Goal: Task Accomplishment & Management: Use online tool/utility

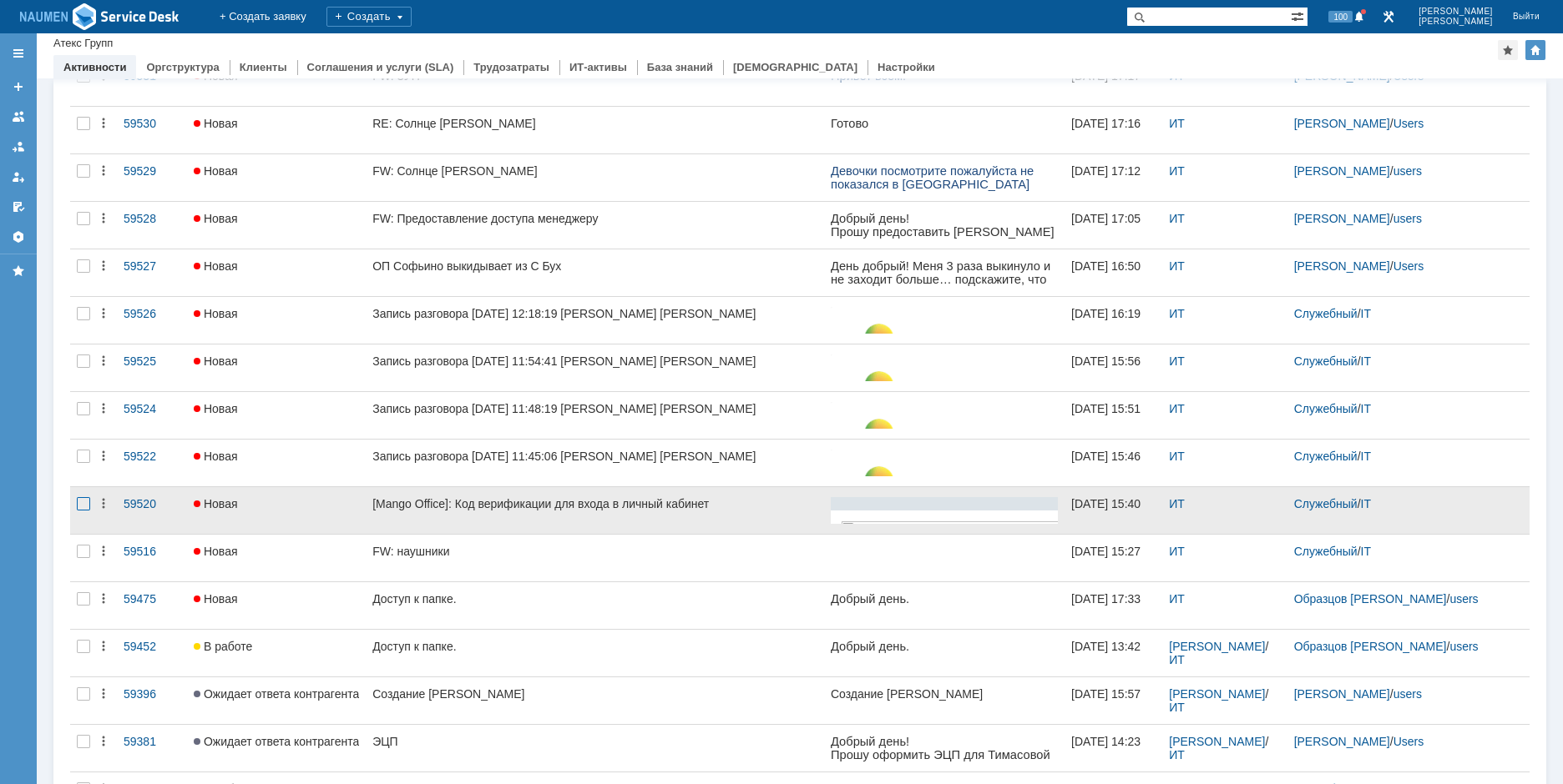
click at [78, 503] on div at bounding box center [83, 504] width 13 height 13
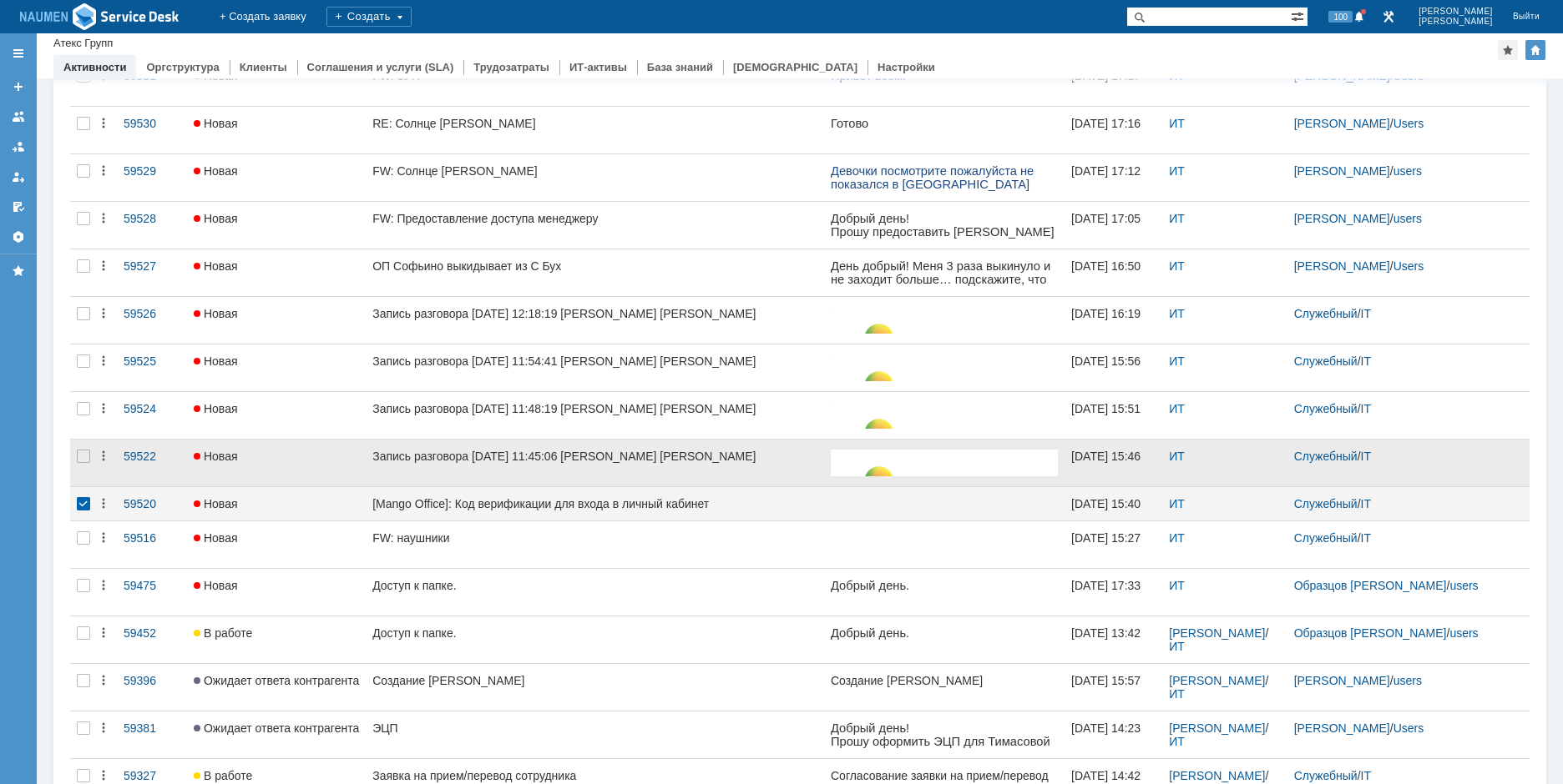
click at [85, 471] on div at bounding box center [83, 463] width 27 height 47
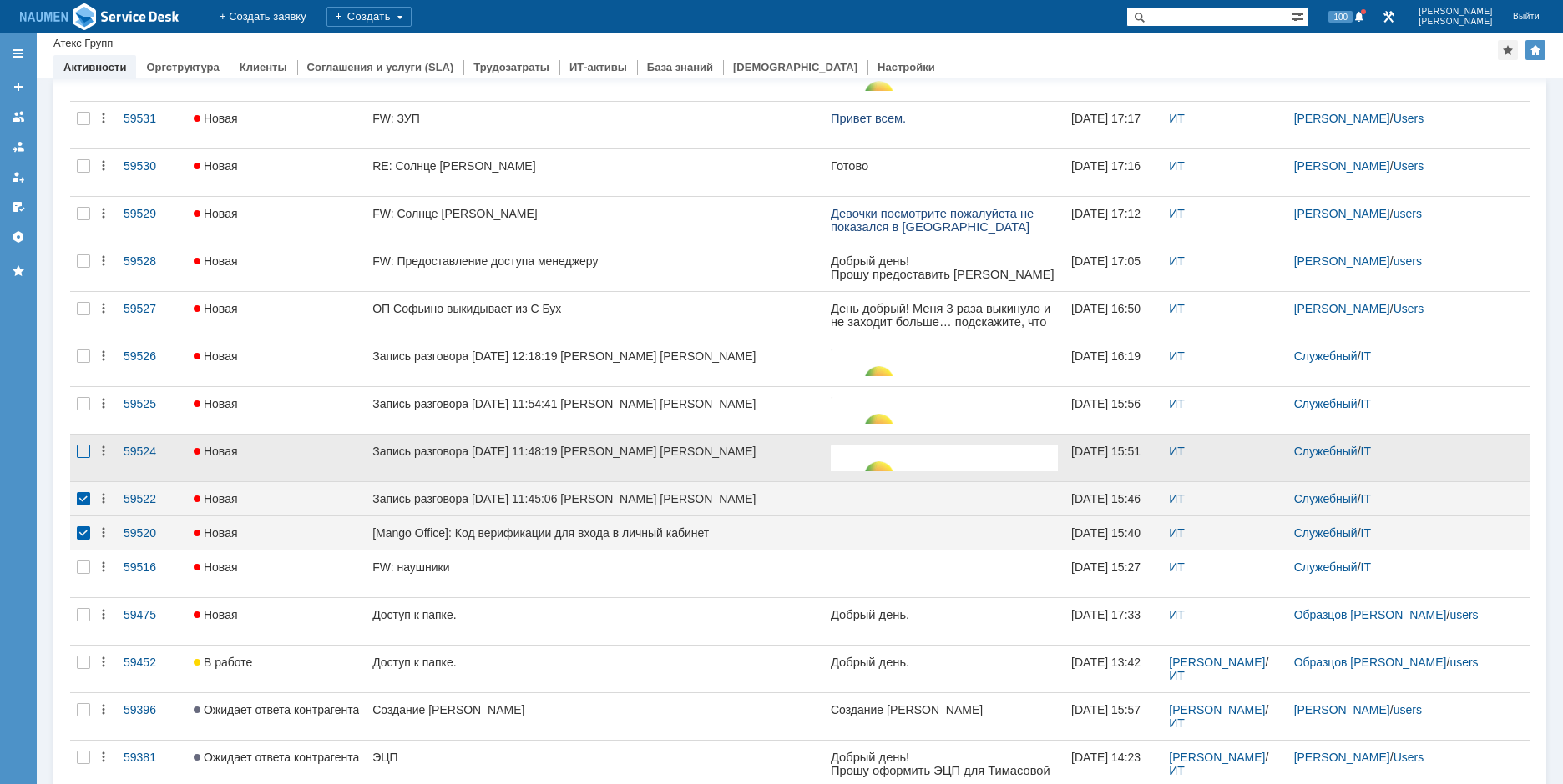
click at [85, 450] on div at bounding box center [83, 452] width 13 height 13
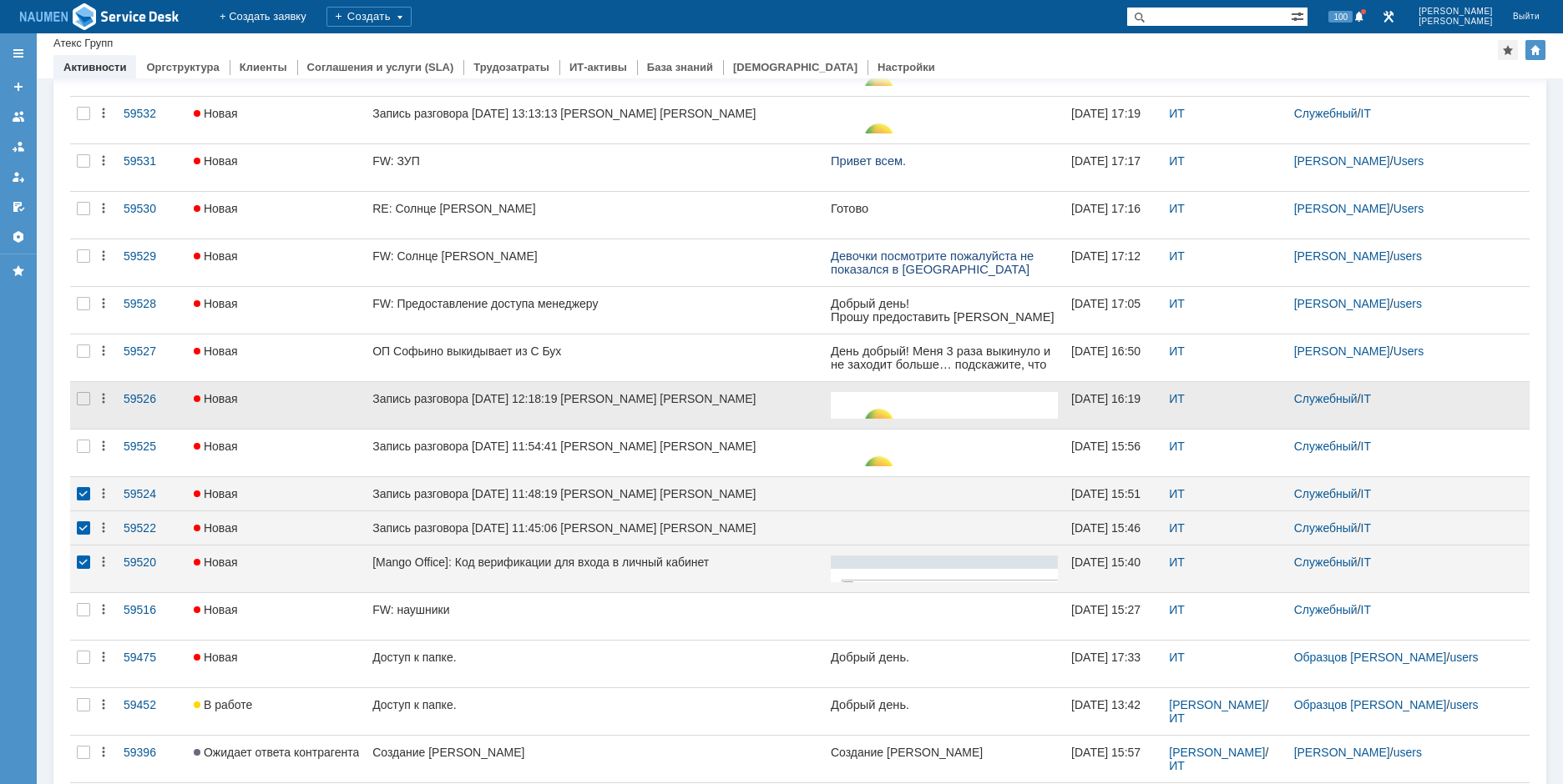
click at [84, 416] on div at bounding box center [83, 405] width 27 height 47
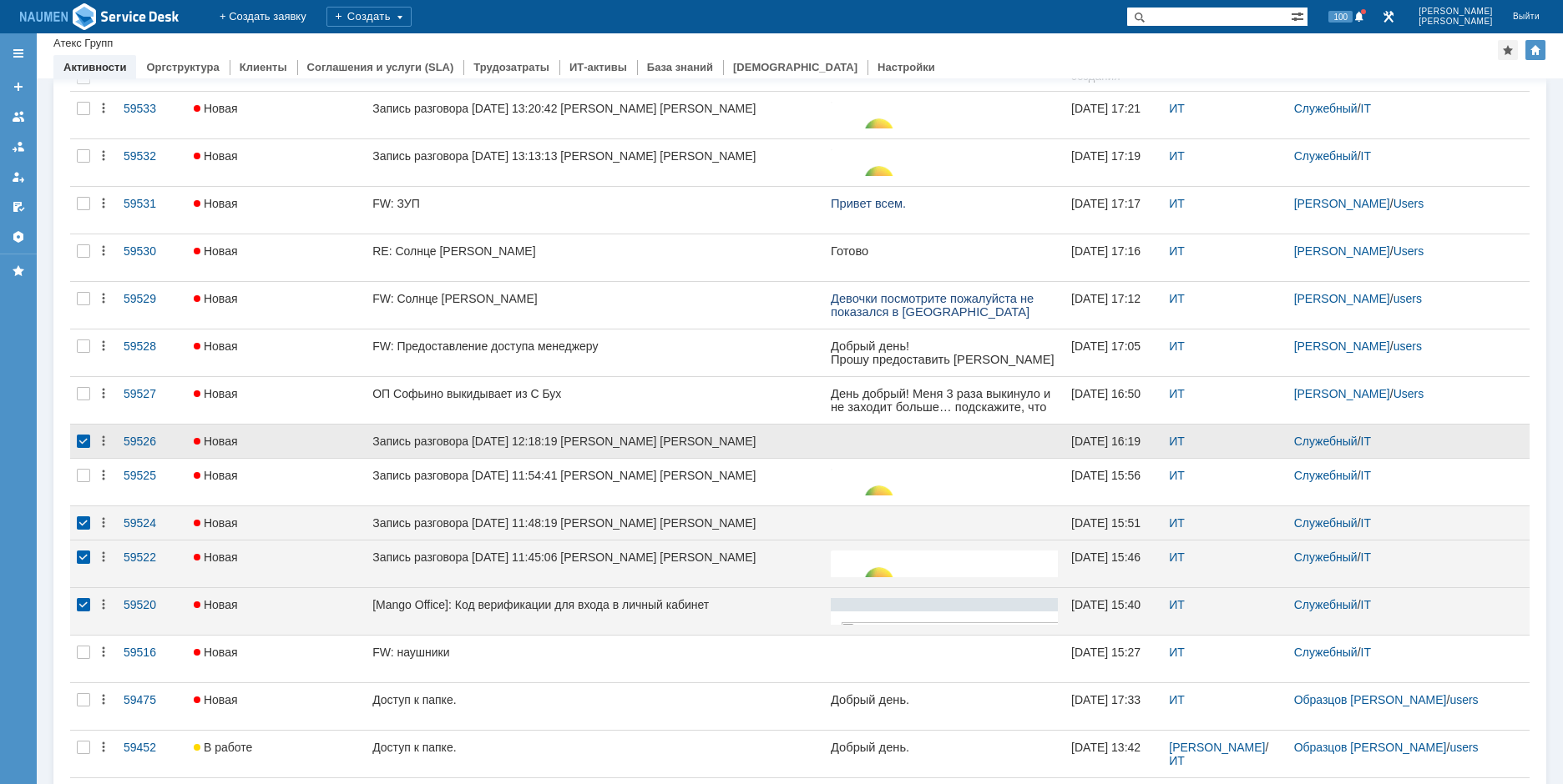
click at [85, 482] on div at bounding box center [83, 476] width 13 height 13
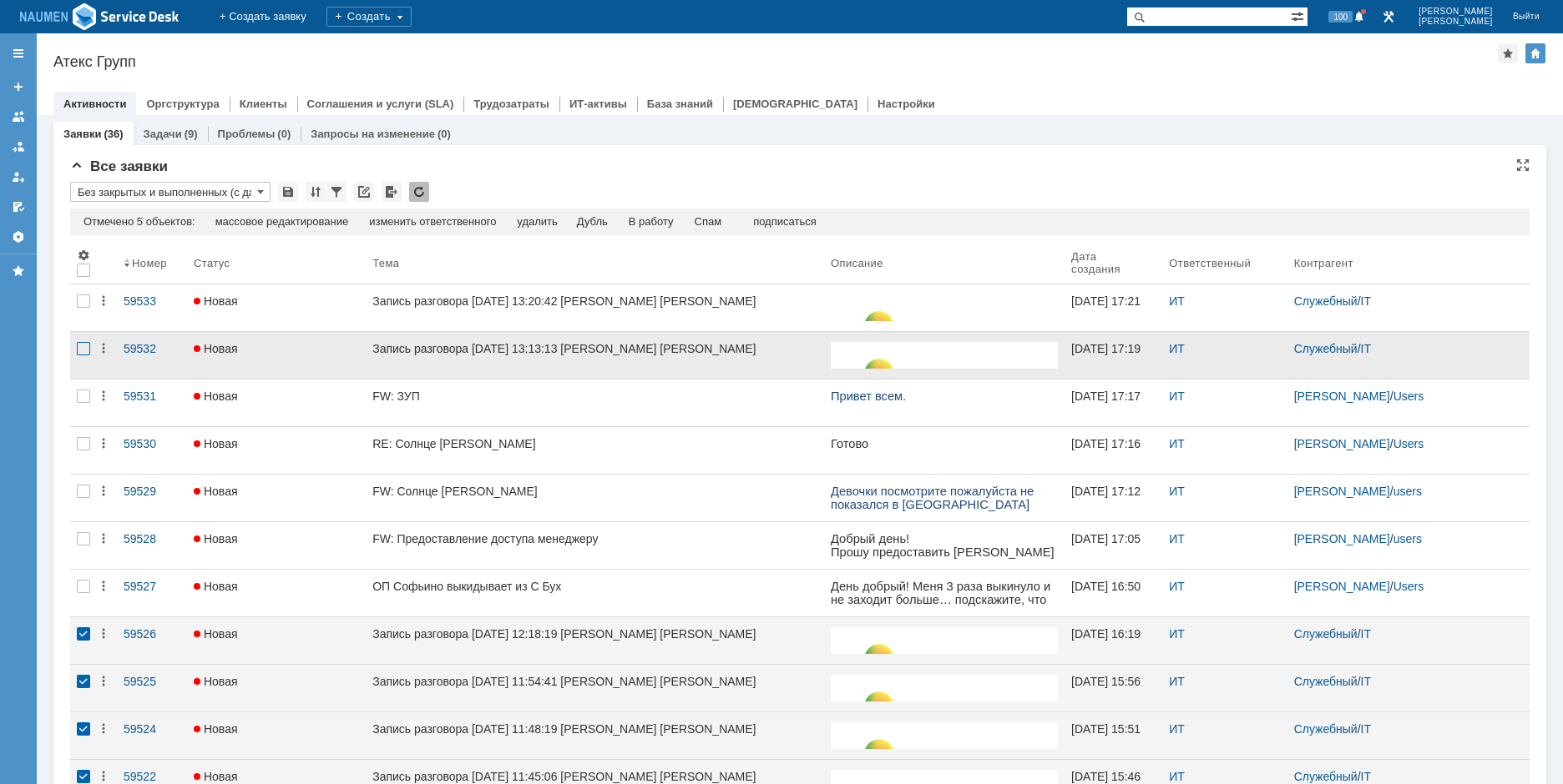
click at [81, 352] on div at bounding box center [83, 348] width 13 height 13
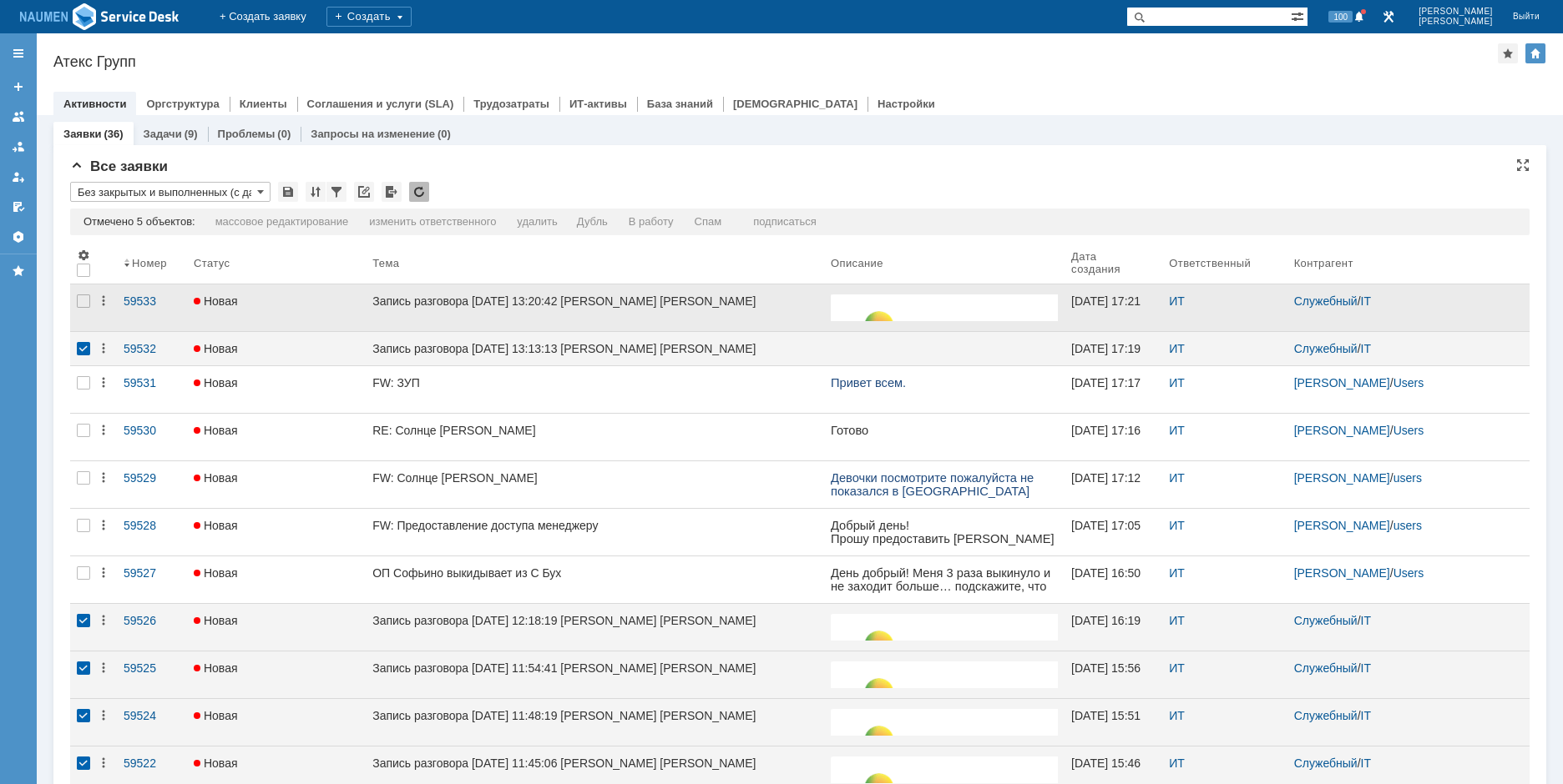
click at [81, 312] on div at bounding box center [83, 308] width 27 height 47
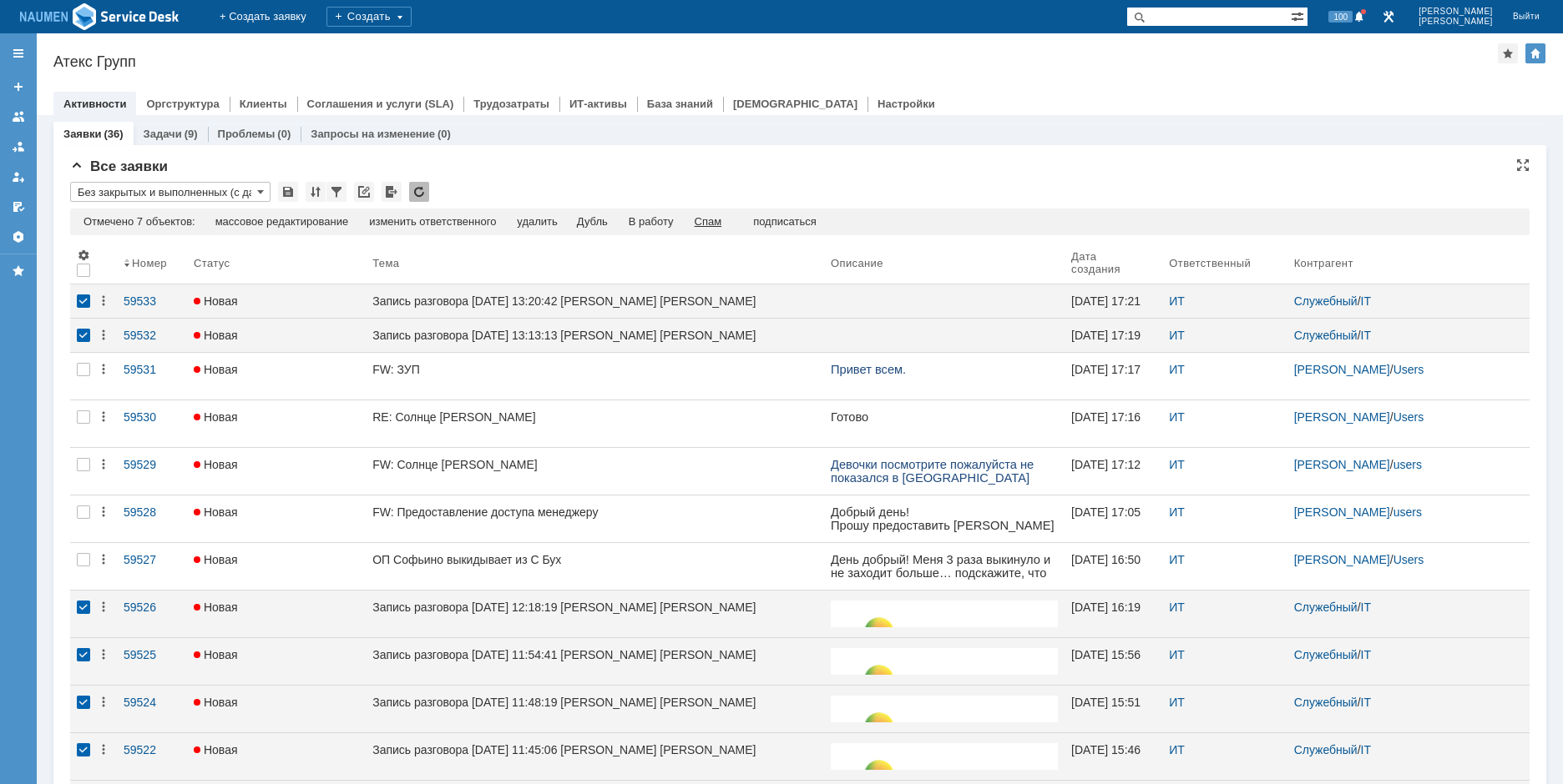
click at [713, 226] on div "Спам" at bounding box center [709, 222] width 28 height 13
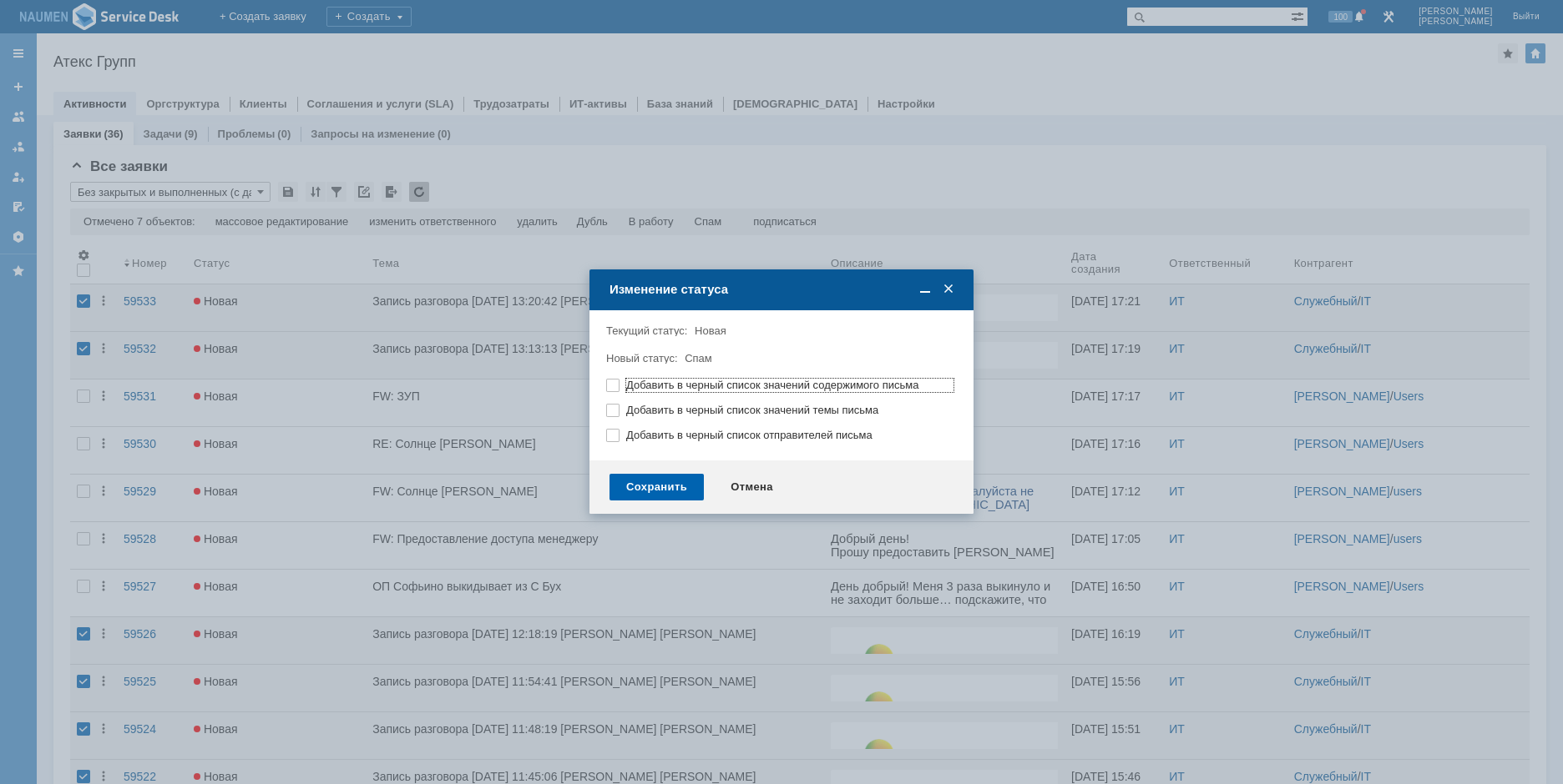
click at [672, 490] on div "Сохранить" at bounding box center [656, 487] width 94 height 27
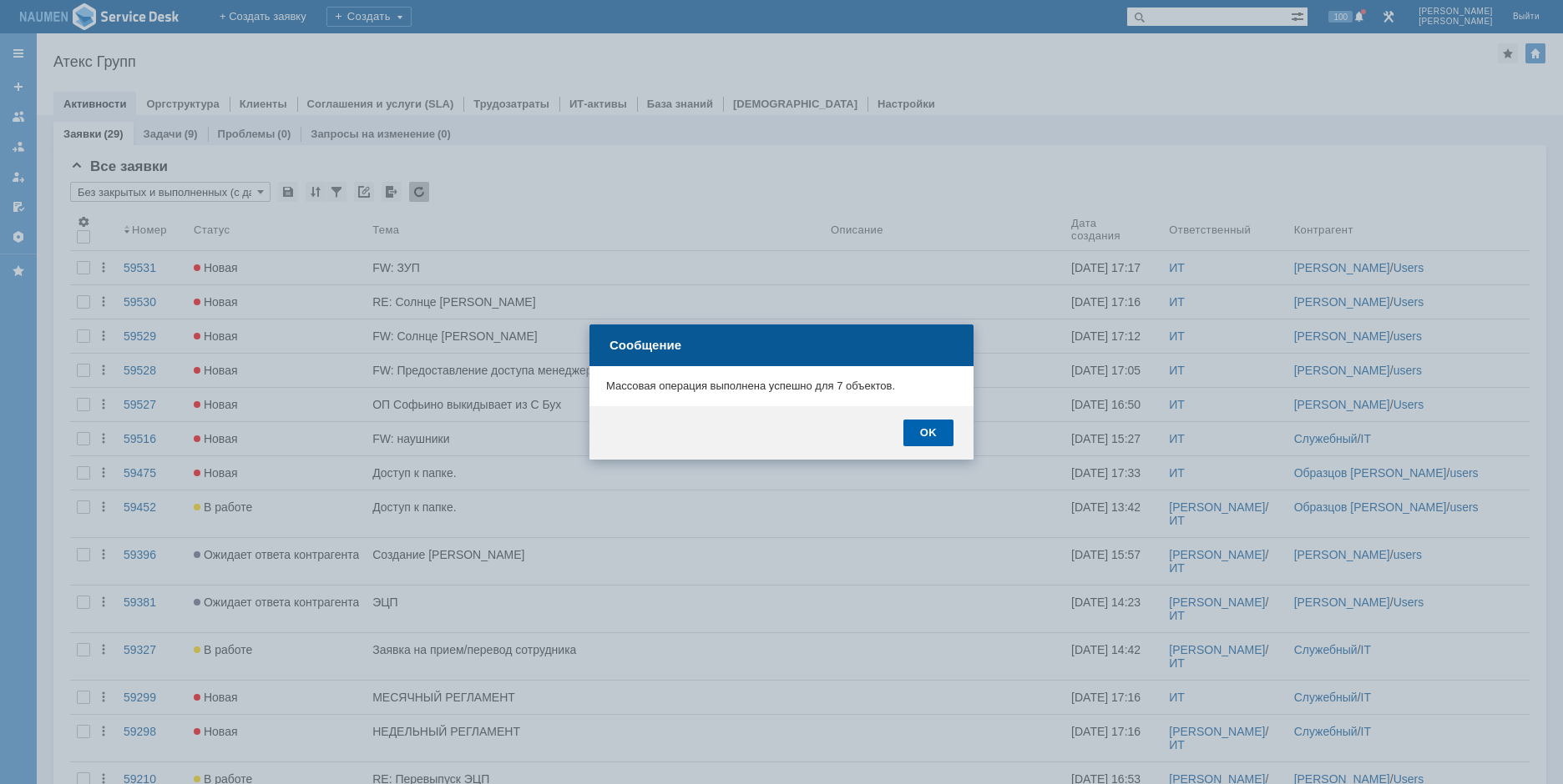
click at [943, 435] on div "OK" at bounding box center [929, 433] width 50 height 27
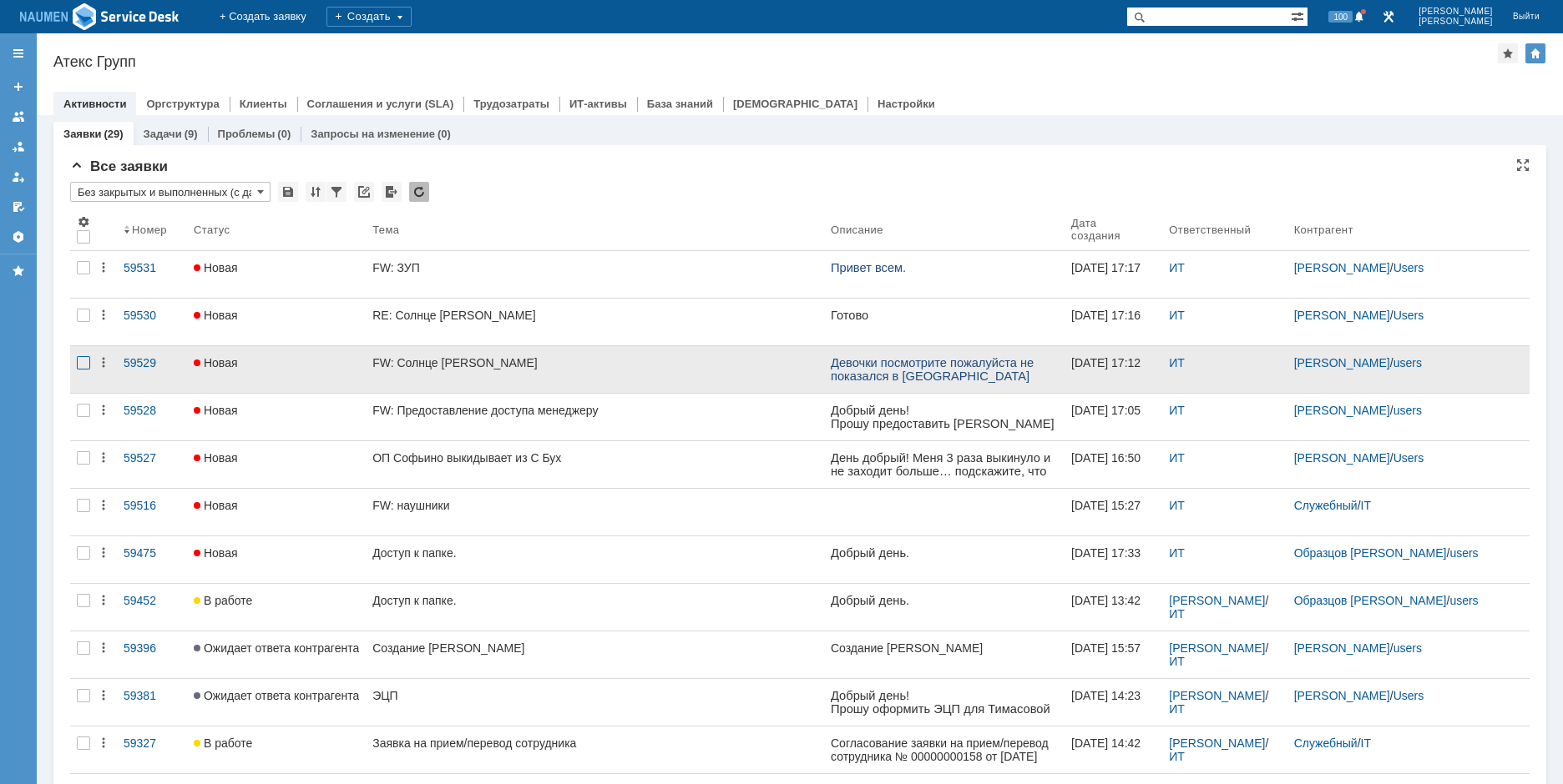
click at [84, 358] on div at bounding box center [83, 363] width 13 height 13
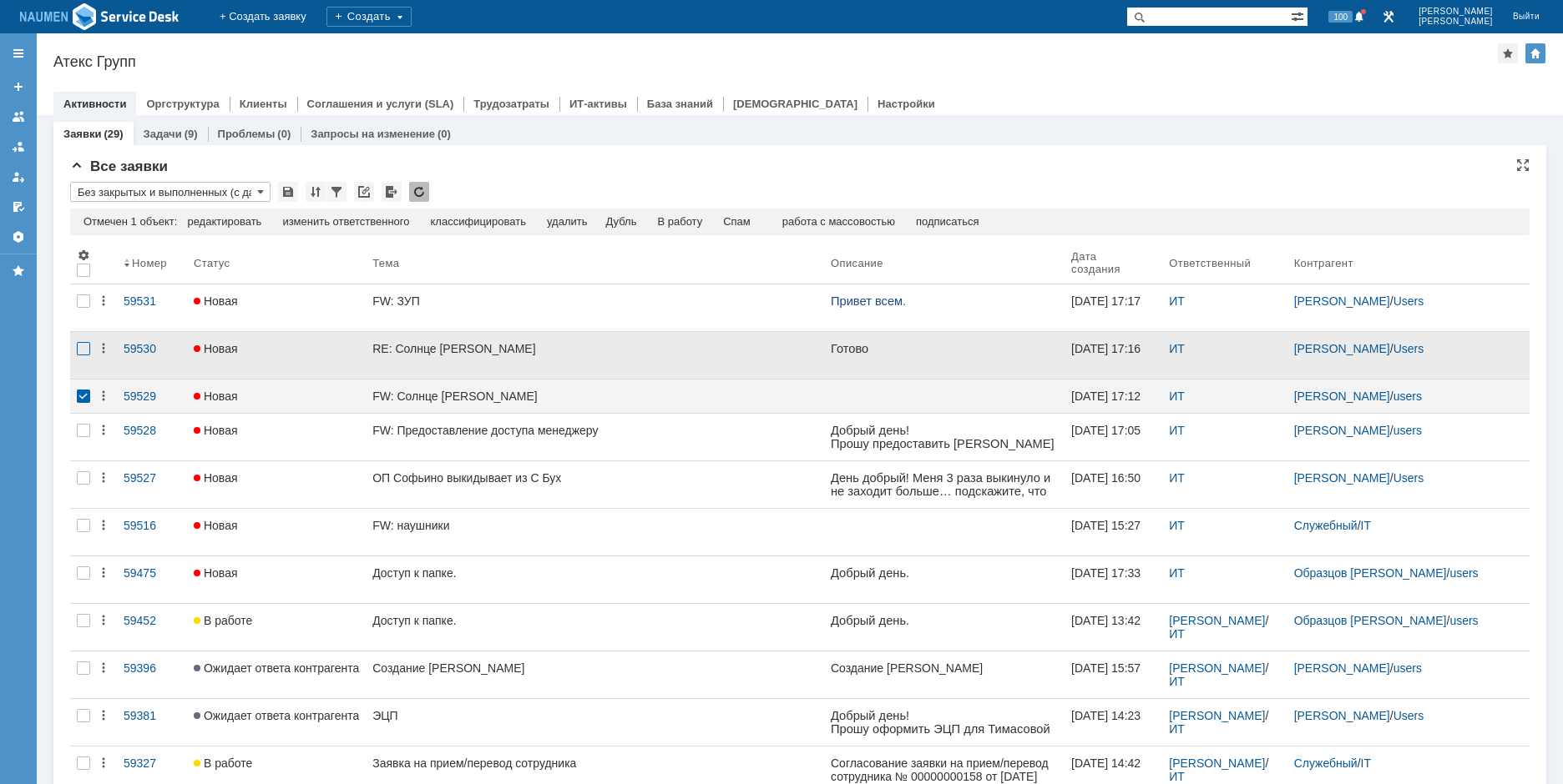
click at [83, 350] on div at bounding box center [83, 348] width 13 height 13
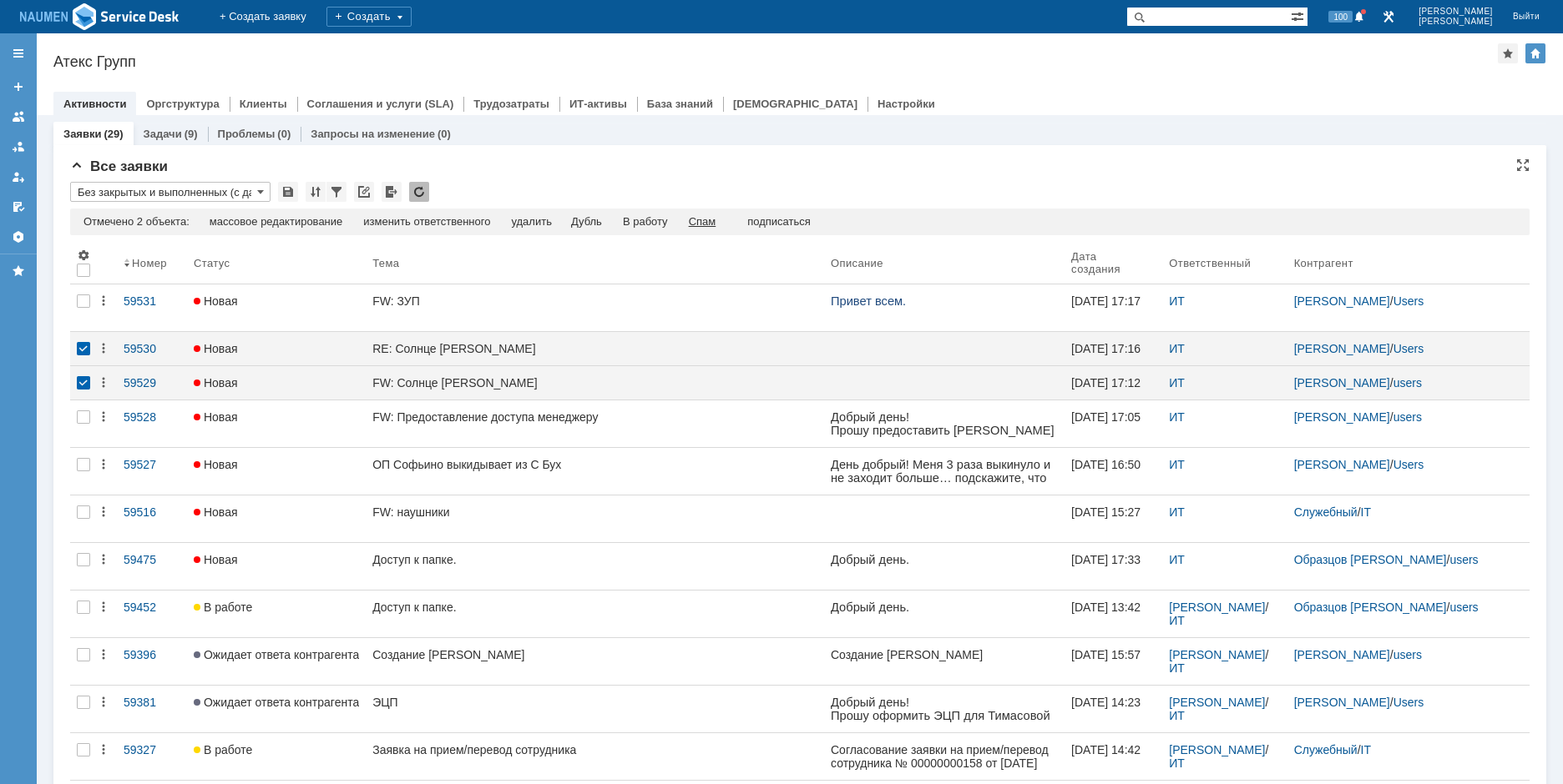
click at [710, 223] on div "Спам" at bounding box center [702, 222] width 28 height 13
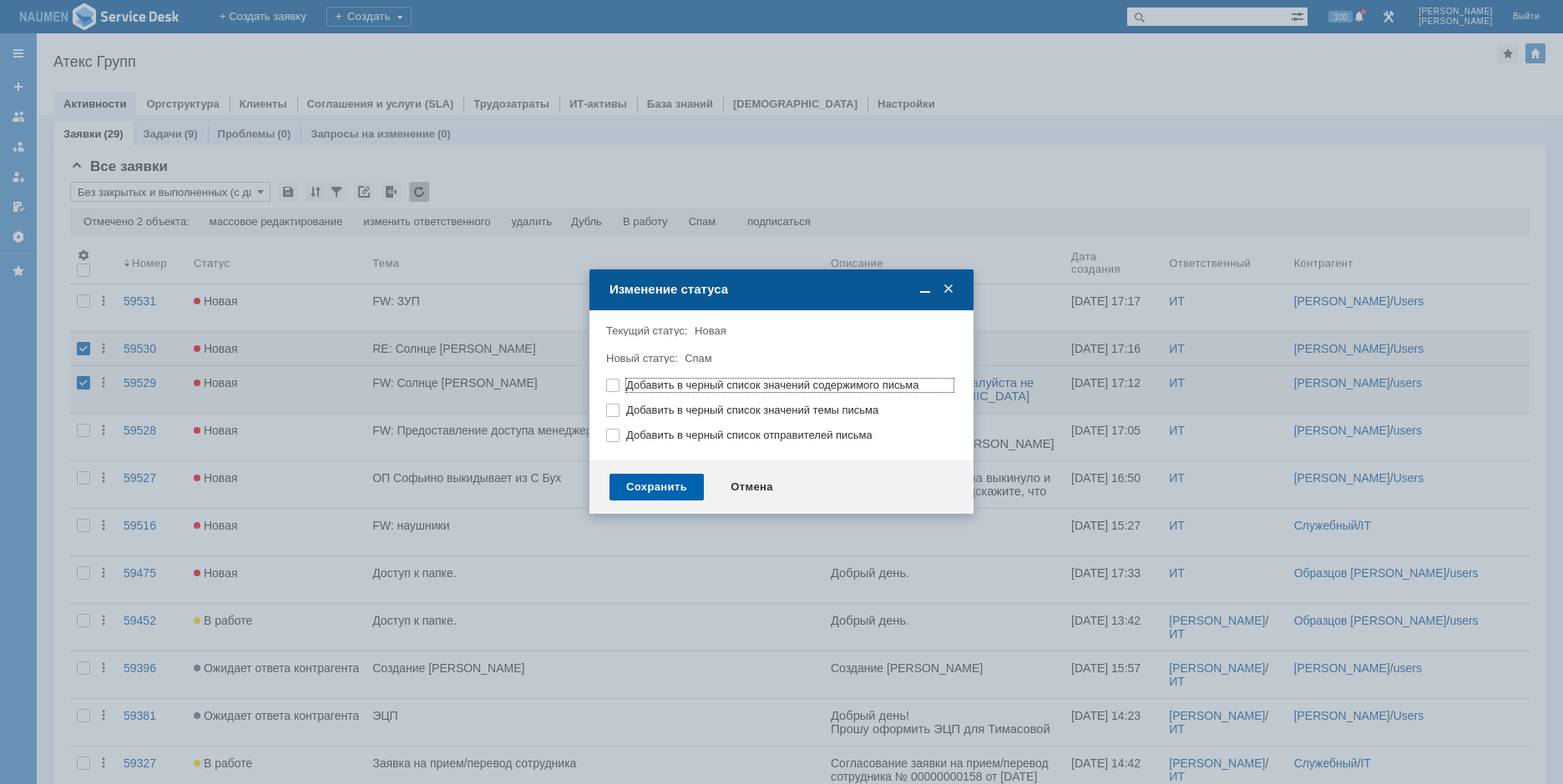
click at [662, 486] on div "Сохранить" at bounding box center [656, 487] width 94 height 27
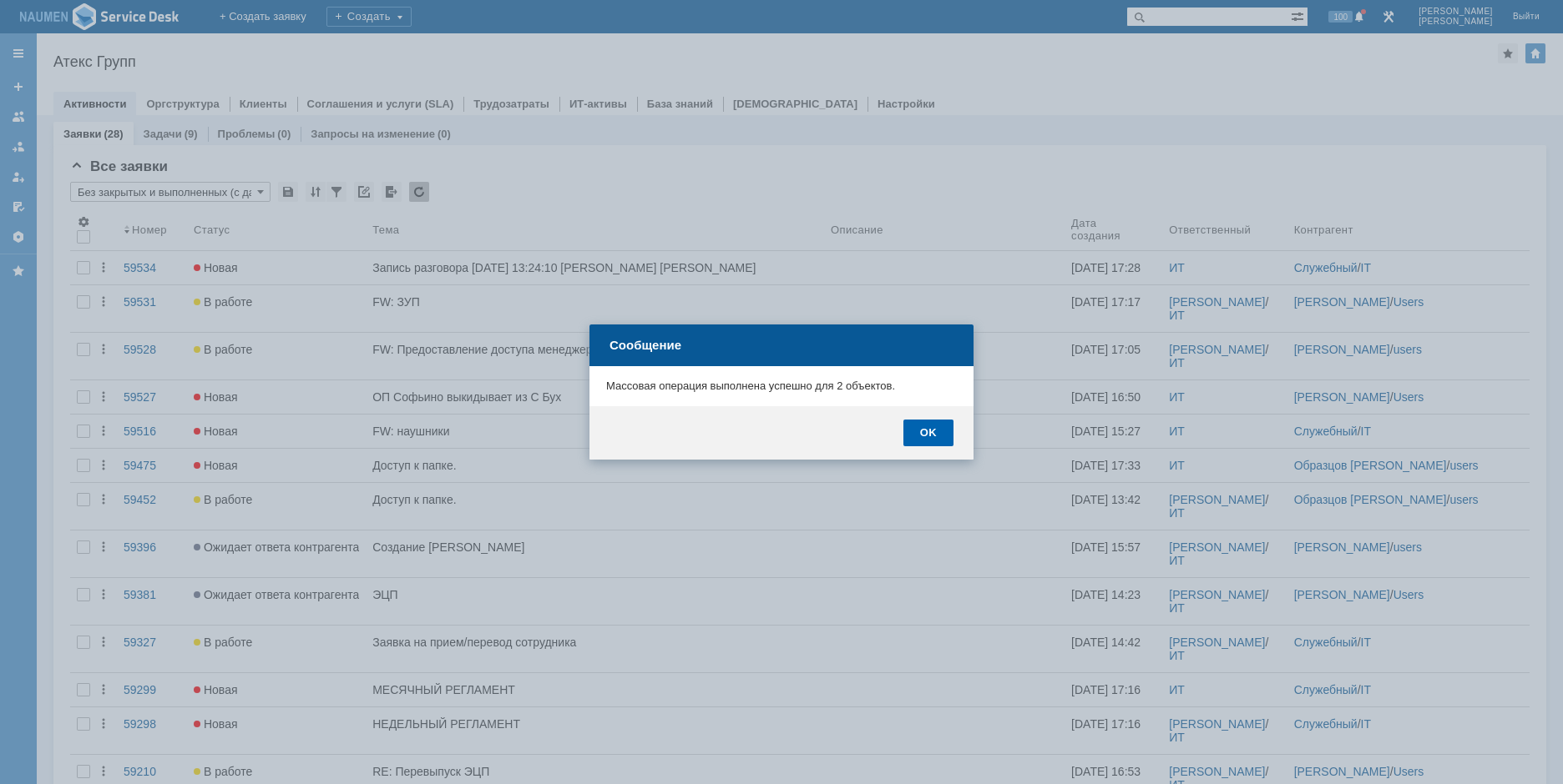
click at [933, 438] on div "OK" at bounding box center [929, 433] width 50 height 27
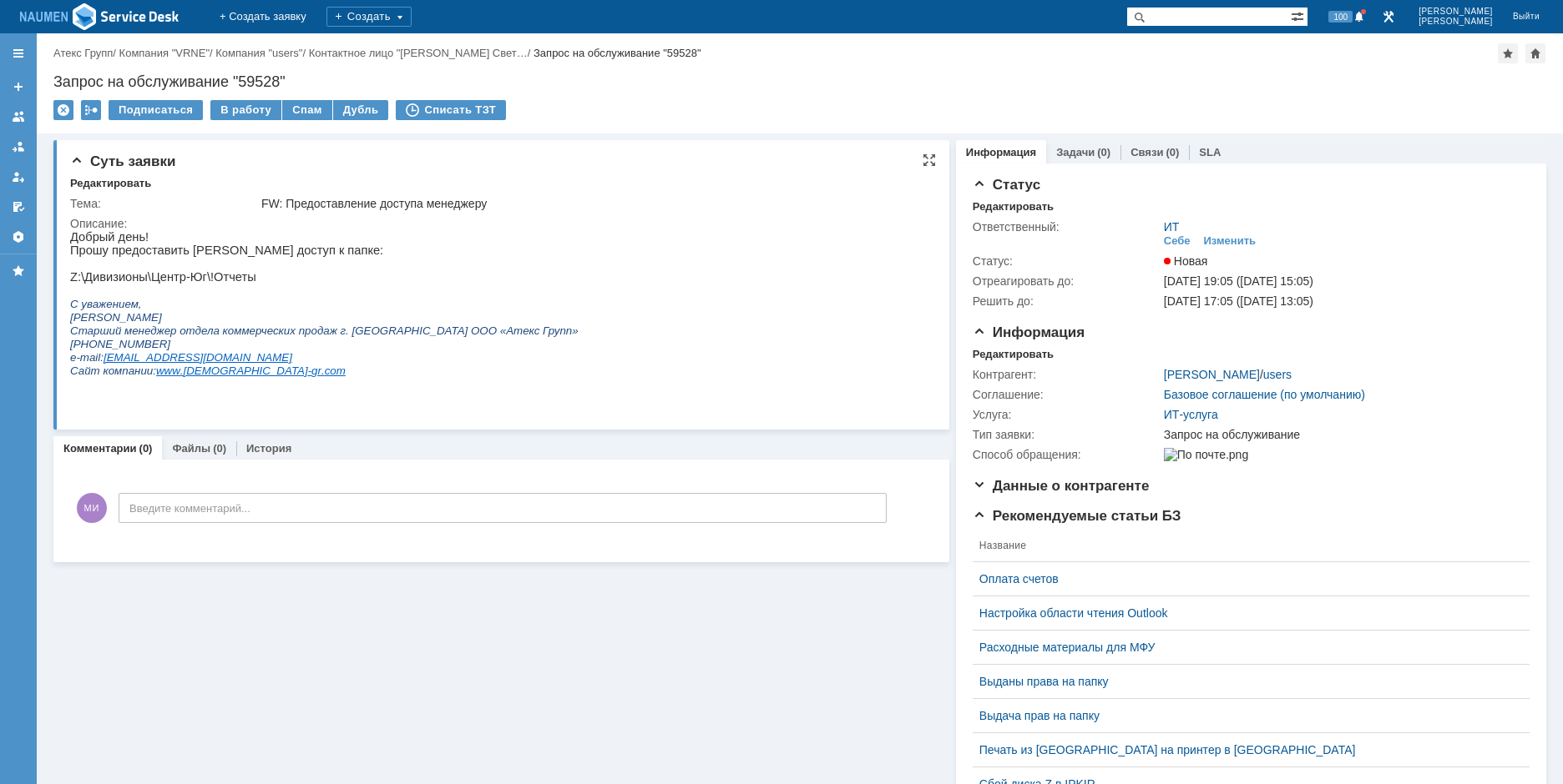
drag, startPoint x: 71, startPoint y: 239, endPoint x: 419, endPoint y: 361, distance: 368.8
click at [417, 361] on div "Добрый день! Прошу предоставить Резничек Юлии доступ к папке: Z:\Дивизионы\Цент…" at bounding box center [324, 310] width 509 height 160
copy div "Добрый день! Прошу предоставить Резничек Юлии доступ к папке: Z:\Дивизионы\Цент…"
click at [1143, 149] on link "Связи" at bounding box center [1146, 152] width 33 height 12
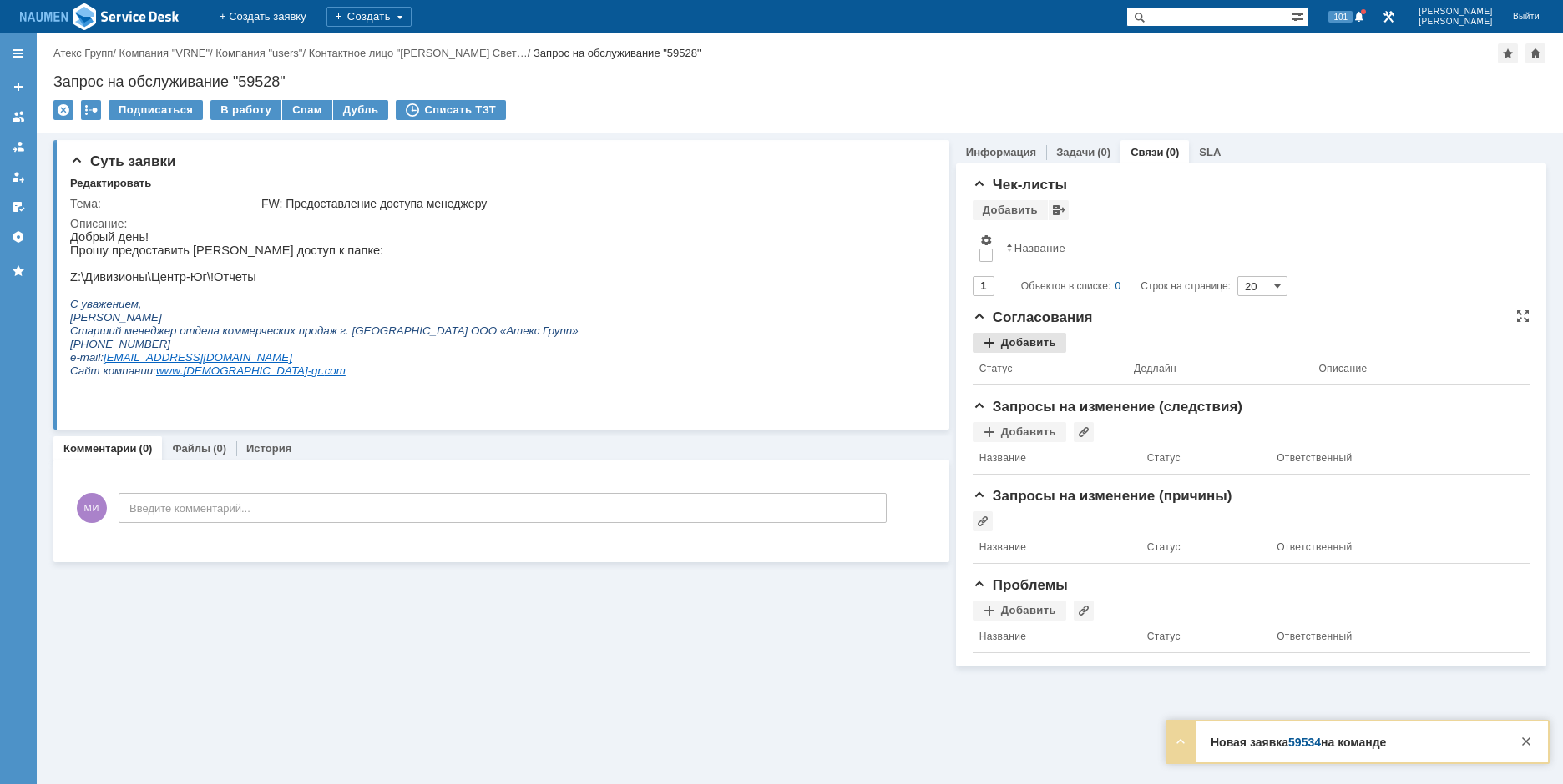
click at [1026, 351] on div "Добавить" at bounding box center [1019, 344] width 93 height 20
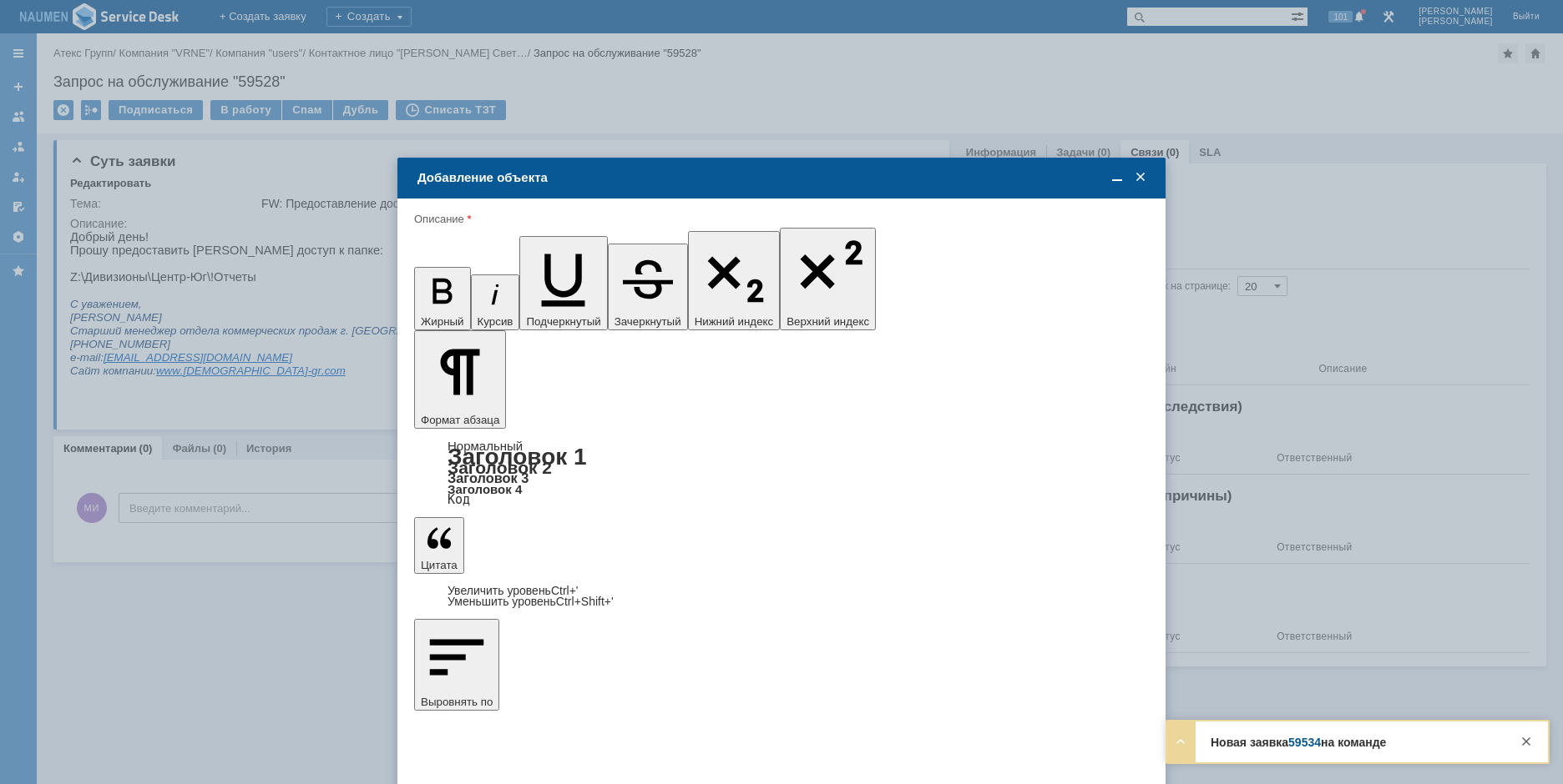
type input "Выбрано: 0 (объекты класса 'Сотрудник')"
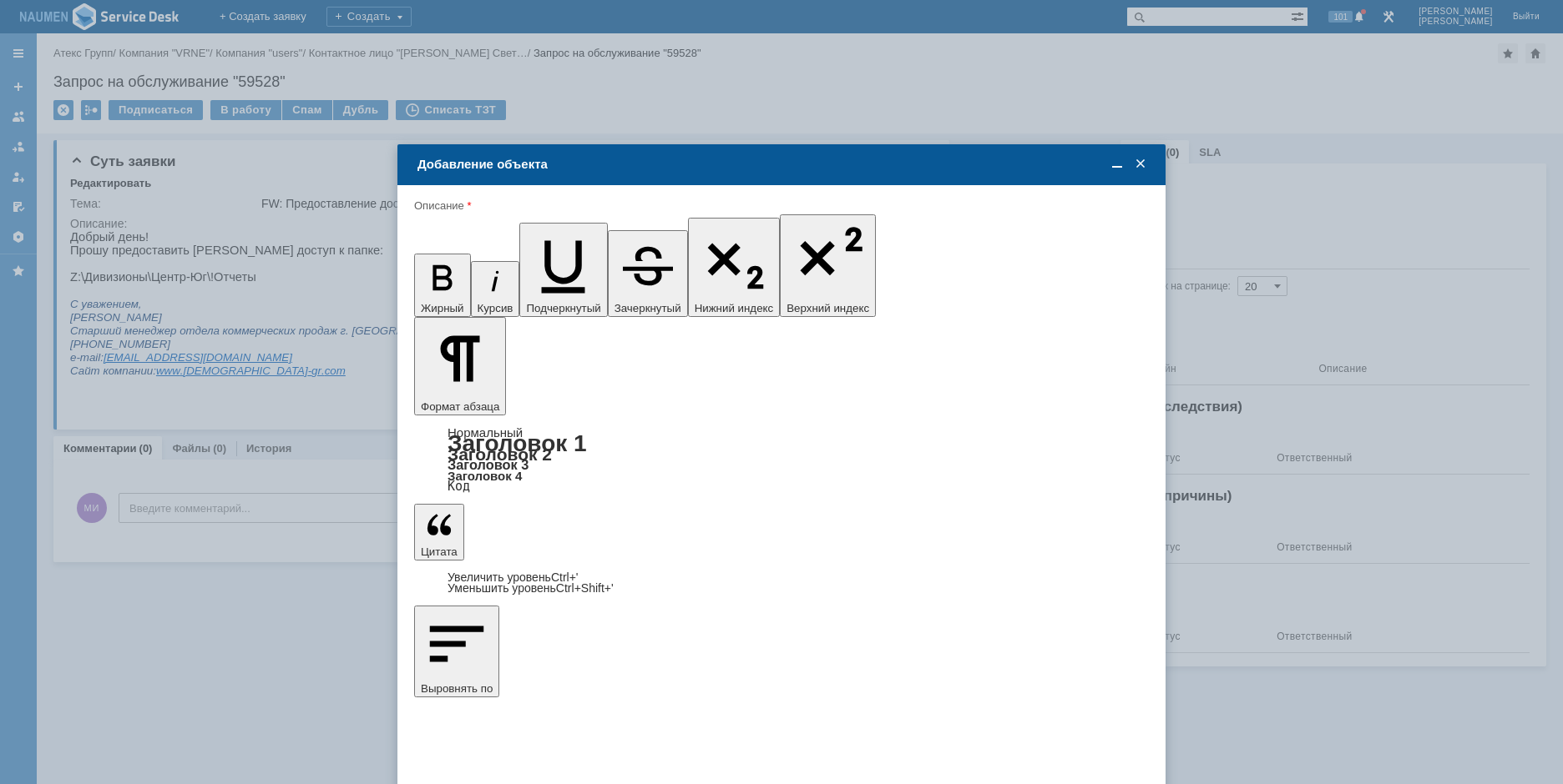
click at [527, 565] on div "Никоноров Дмитрий" at bounding box center [781, 557] width 733 height 28
click at [530, 565] on div "Никоноров Дмитрий" at bounding box center [781, 557] width 733 height 28
click at [539, 558] on span "Никоноров Дмитрий" at bounding box center [553, 555] width 89 height 12
click at [0, 0] on input "Никоноров Дмитрий" at bounding box center [0, 0] width 0 height 0
type input "Выбрано: 1 (объекты класса 'Сотрудник')"
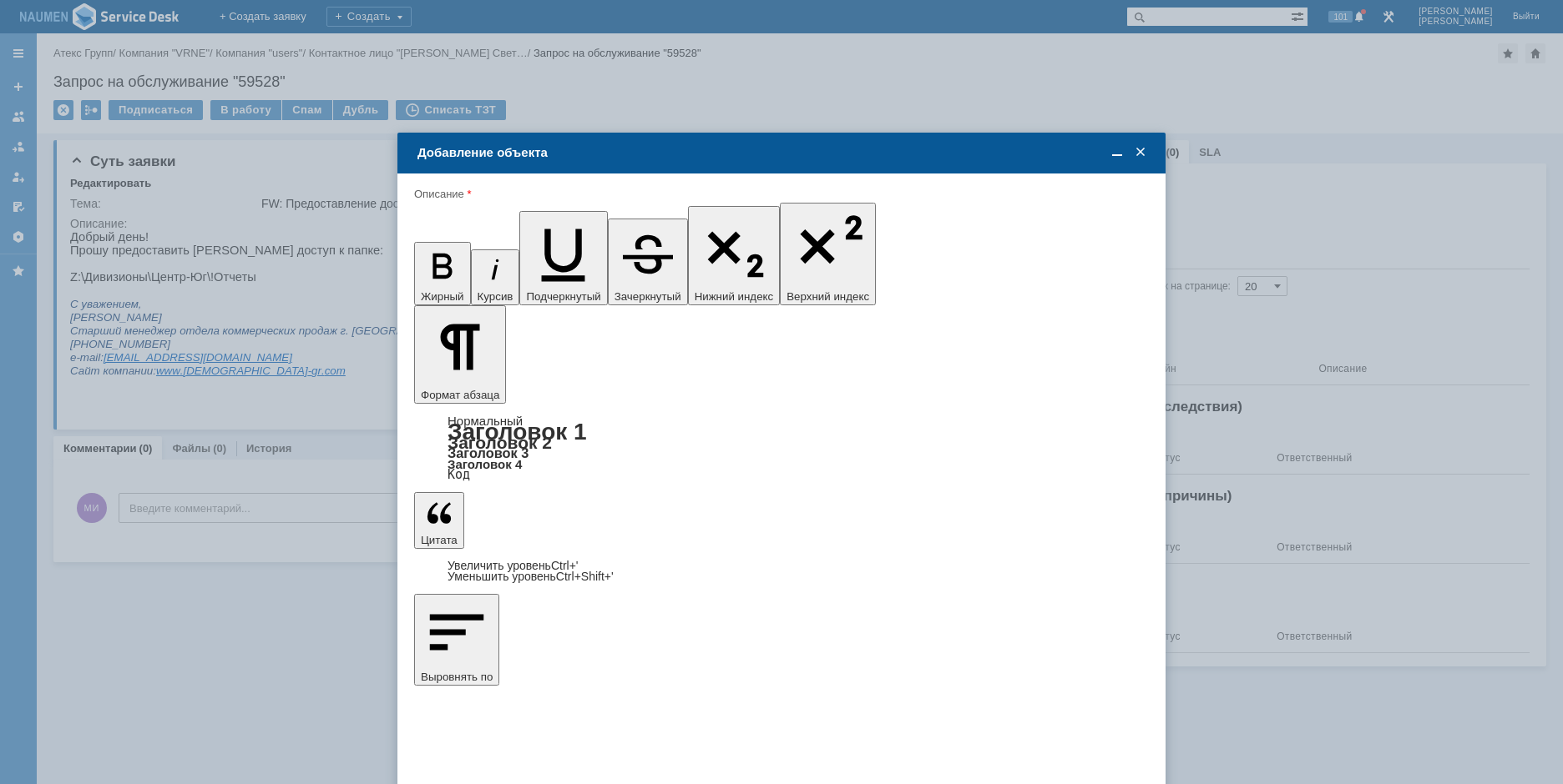
type input "8"
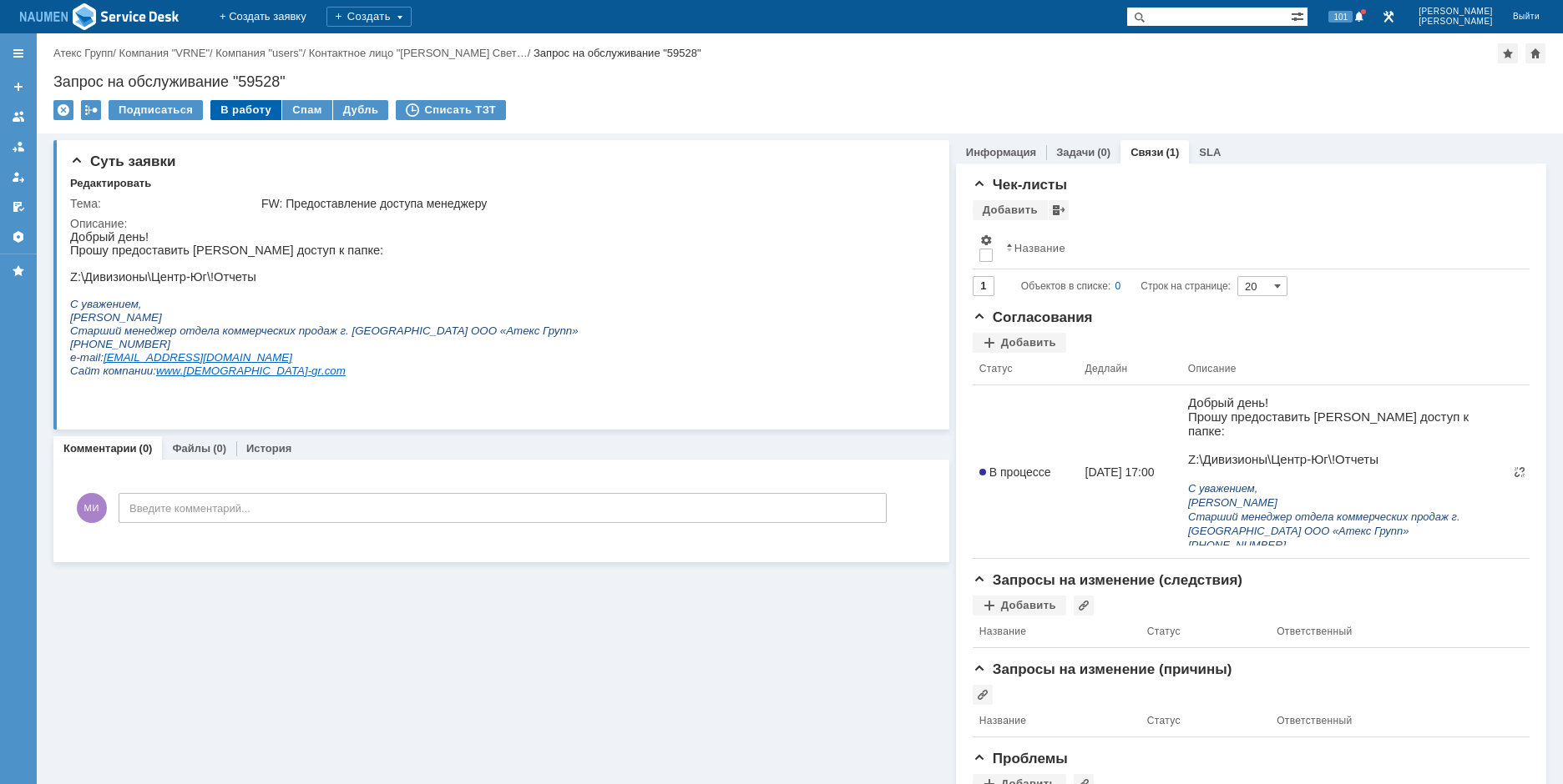
click at [265, 101] on div "В работу" at bounding box center [246, 111] width 71 height 20
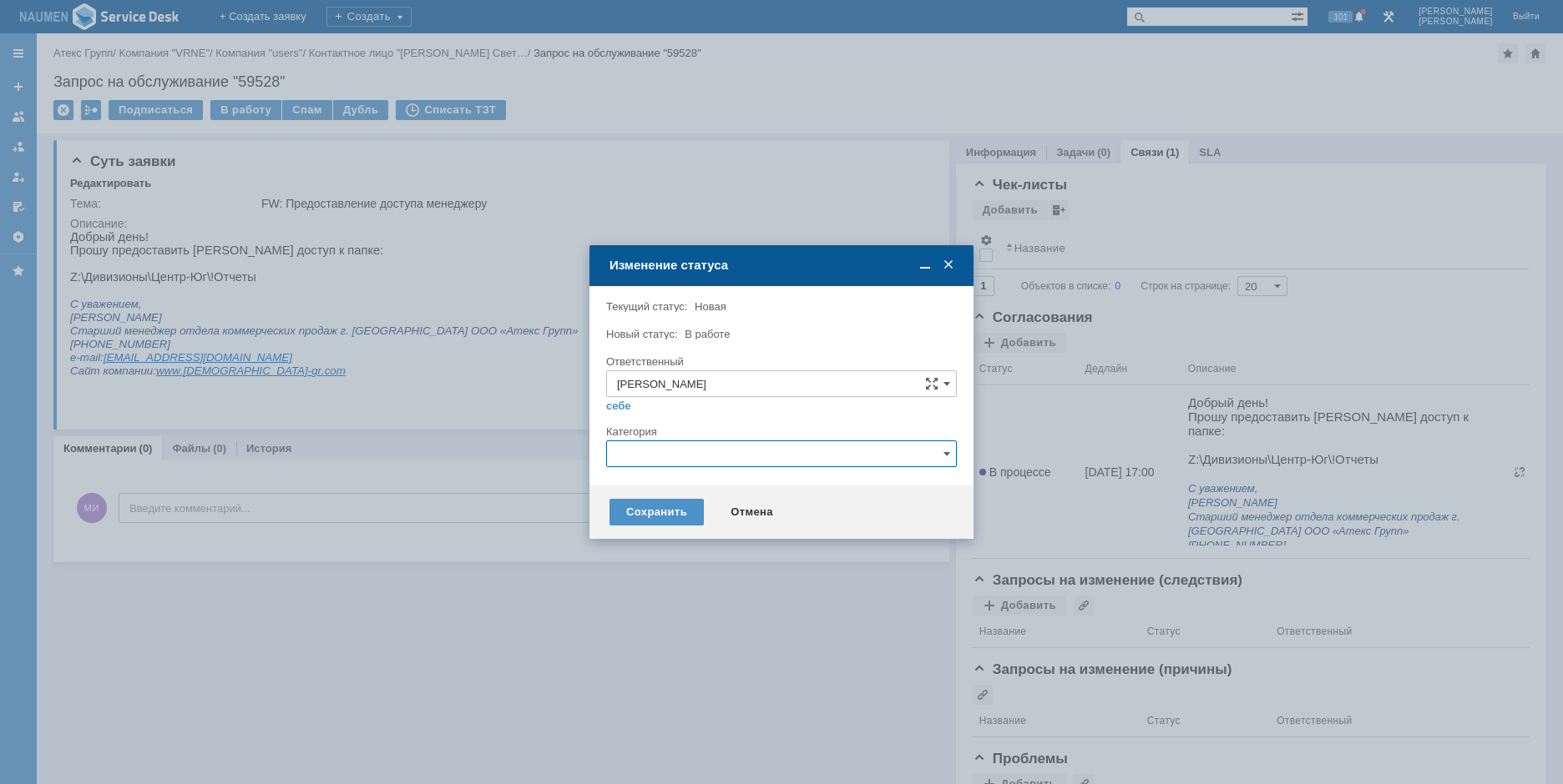
click at [713, 458] on input "text" at bounding box center [782, 453] width 350 height 27
click at [712, 546] on span "Назначение доступа (файловые ресурсы)" at bounding box center [781, 548] width 329 height 13
type input "Назначение доступа (файловые ресурсы)"
click at [647, 512] on div "Сохранить" at bounding box center [656, 512] width 94 height 27
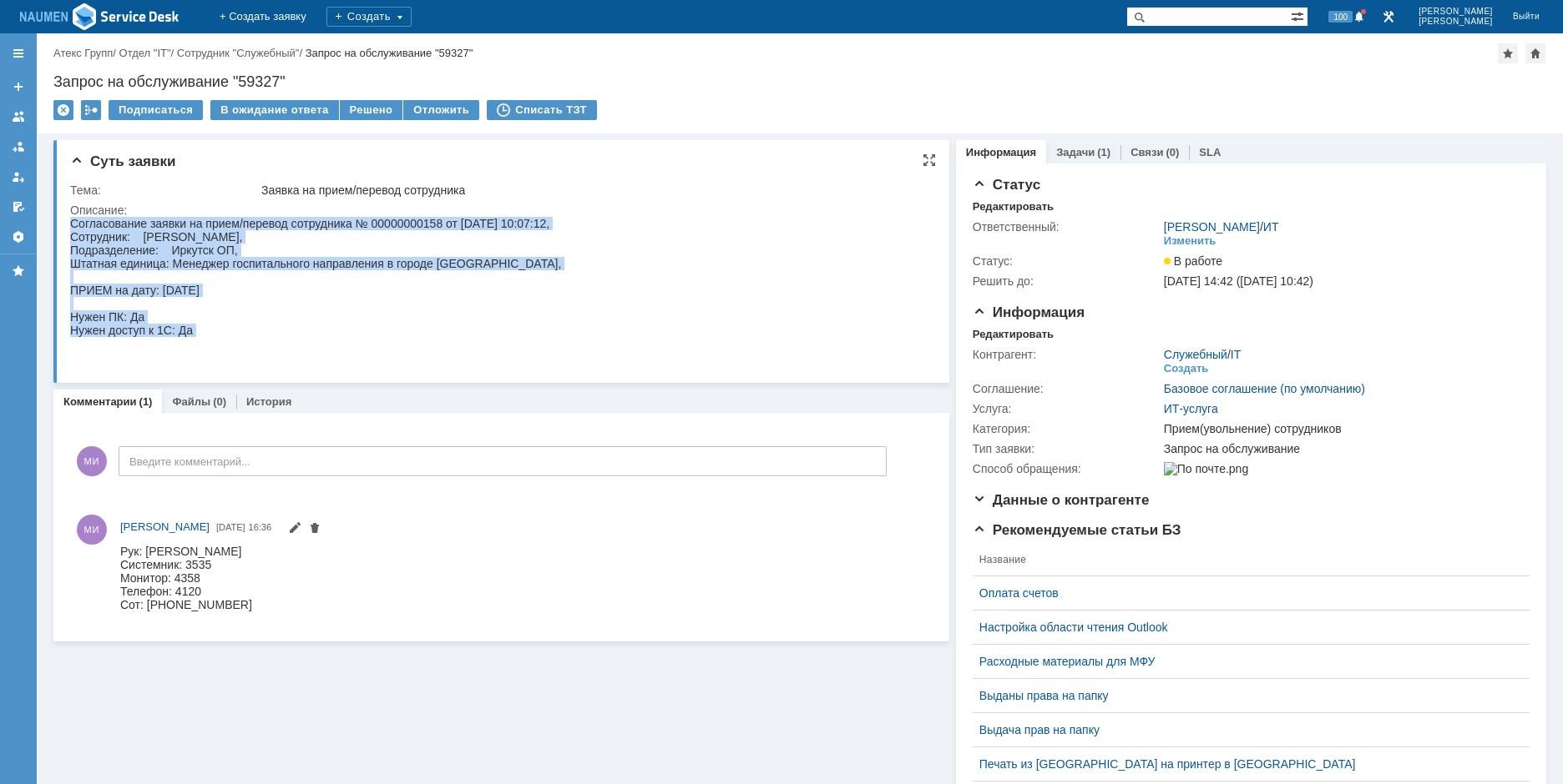
drag, startPoint x: 70, startPoint y: 225, endPoint x: 290, endPoint y: 345, distance: 250.6
click at [290, 345] on div "Согласование заявки на прием/перевод сотрудника № 00000000158 от [DATE] 10:07:1…" at bounding box center [315, 291] width 491 height 147
copy div "Согласование заявки на прием/перевод сотрудника № 00000000158 от [DATE] 10:07:1…"
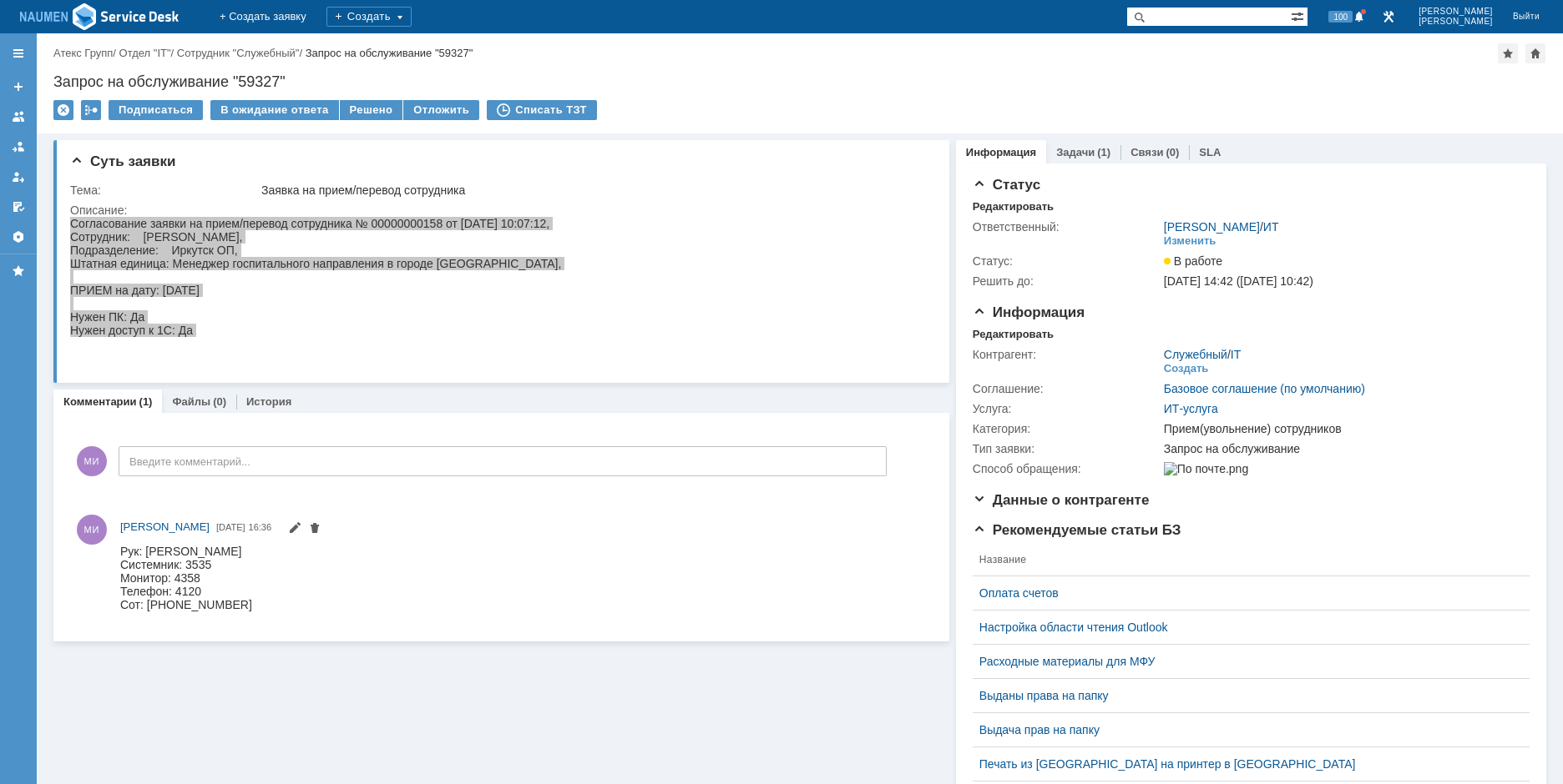
click at [1090, 168] on div "Статус Редактировать Ответственный: [PERSON_NAME] / ИТ Изменить Статус: В работ…" at bounding box center [1251, 629] width 591 height 931
click at [1097, 155] on div "(1)" at bounding box center [1104, 152] width 13 height 12
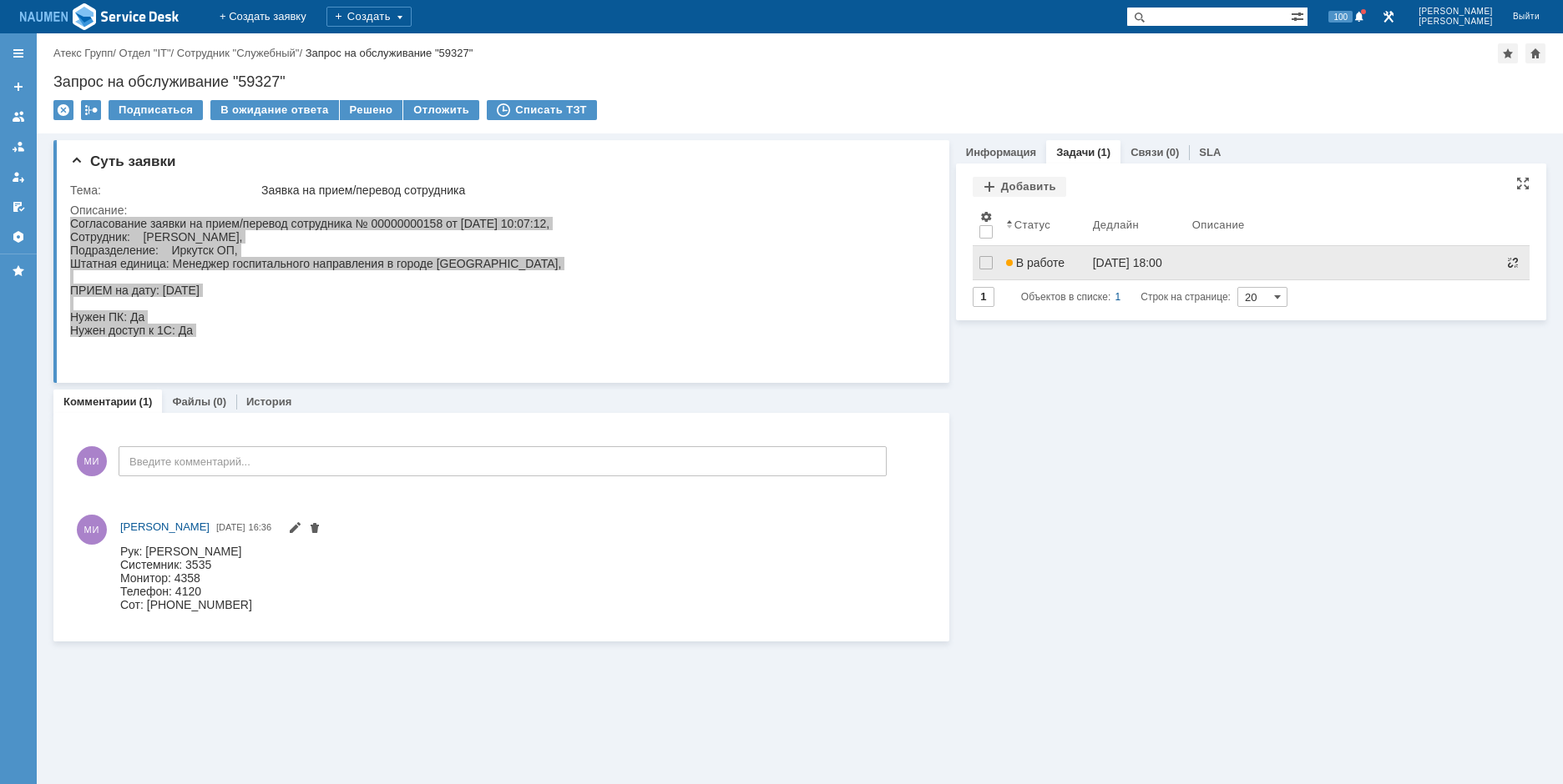
click at [1516, 261] on span at bounding box center [1513, 263] width 13 height 13
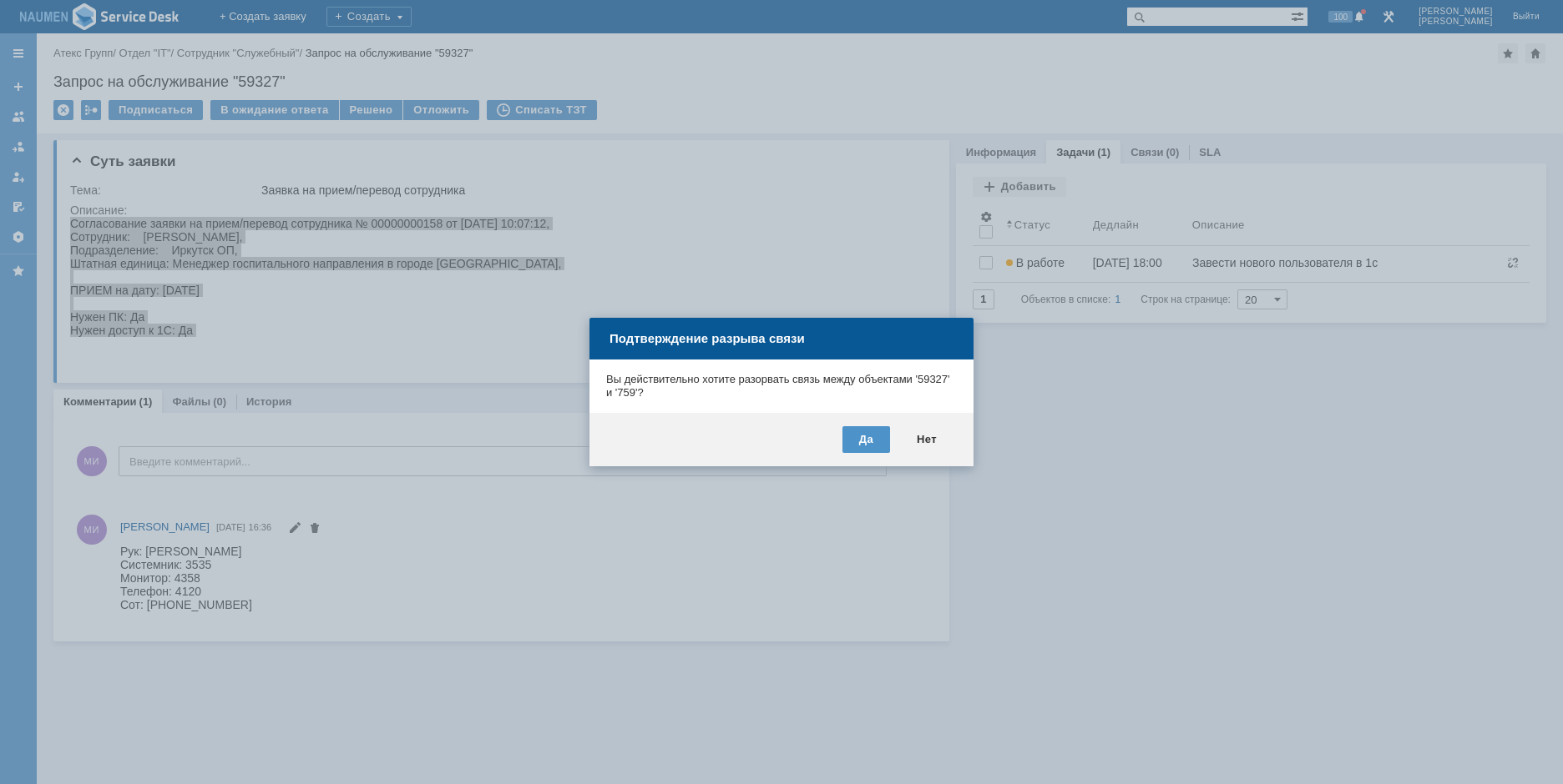
click at [892, 426] on div "Да Нет" at bounding box center [782, 439] width 384 height 53
click at [874, 439] on div "Да" at bounding box center [865, 439] width 48 height 27
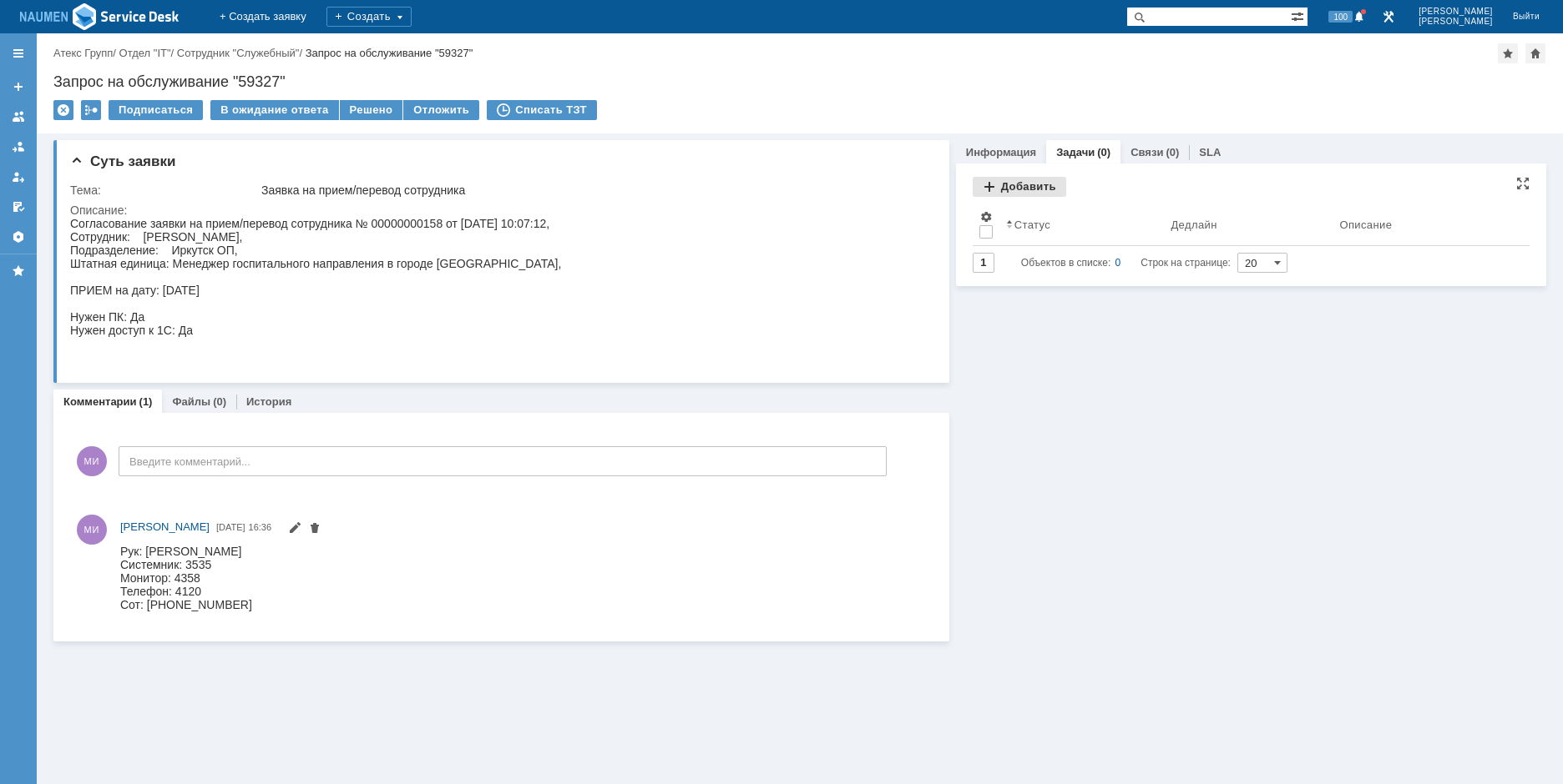
click at [1043, 185] on div "Добавить" at bounding box center [1019, 187] width 93 height 20
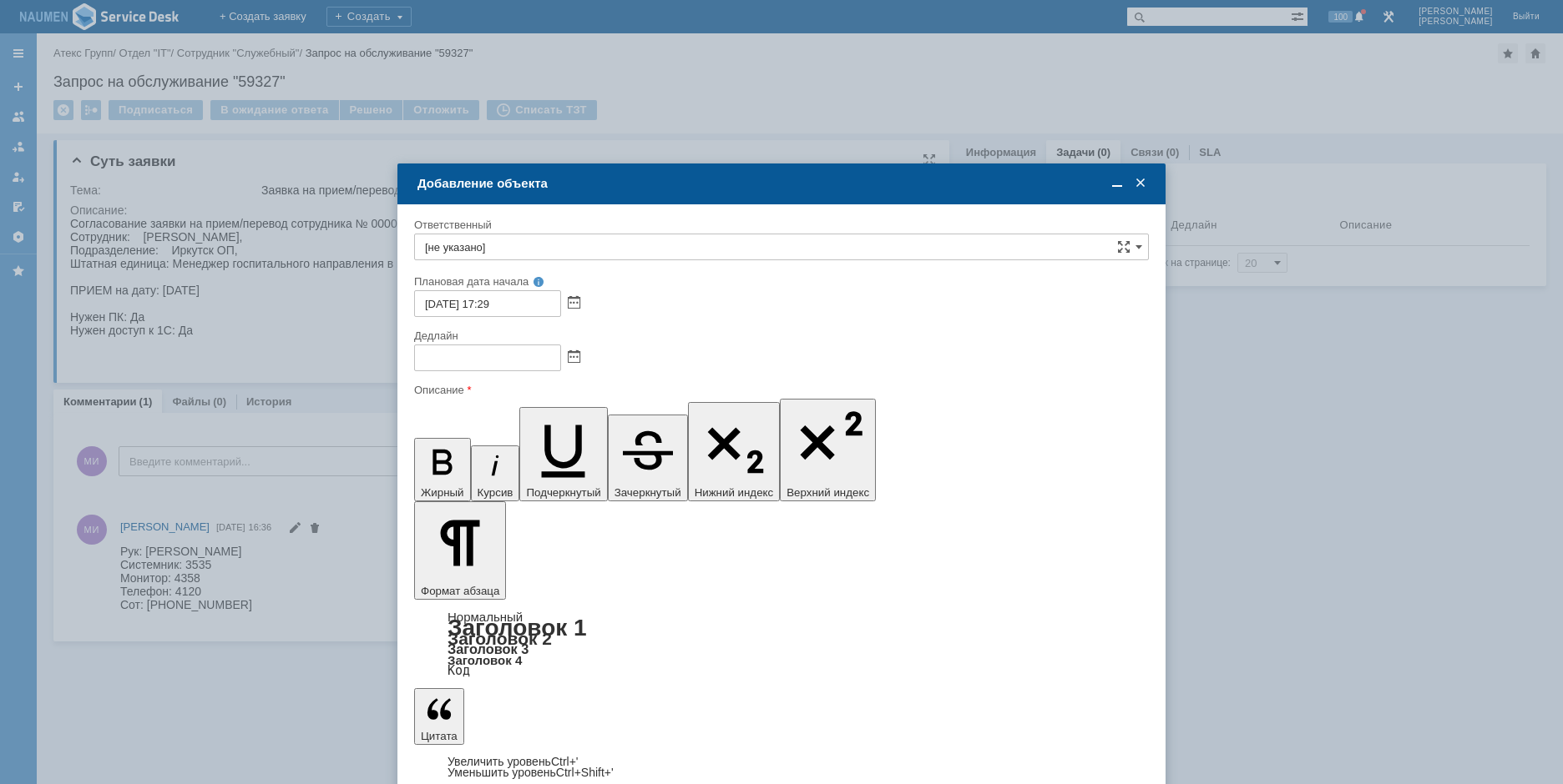
type input "[не указано]"
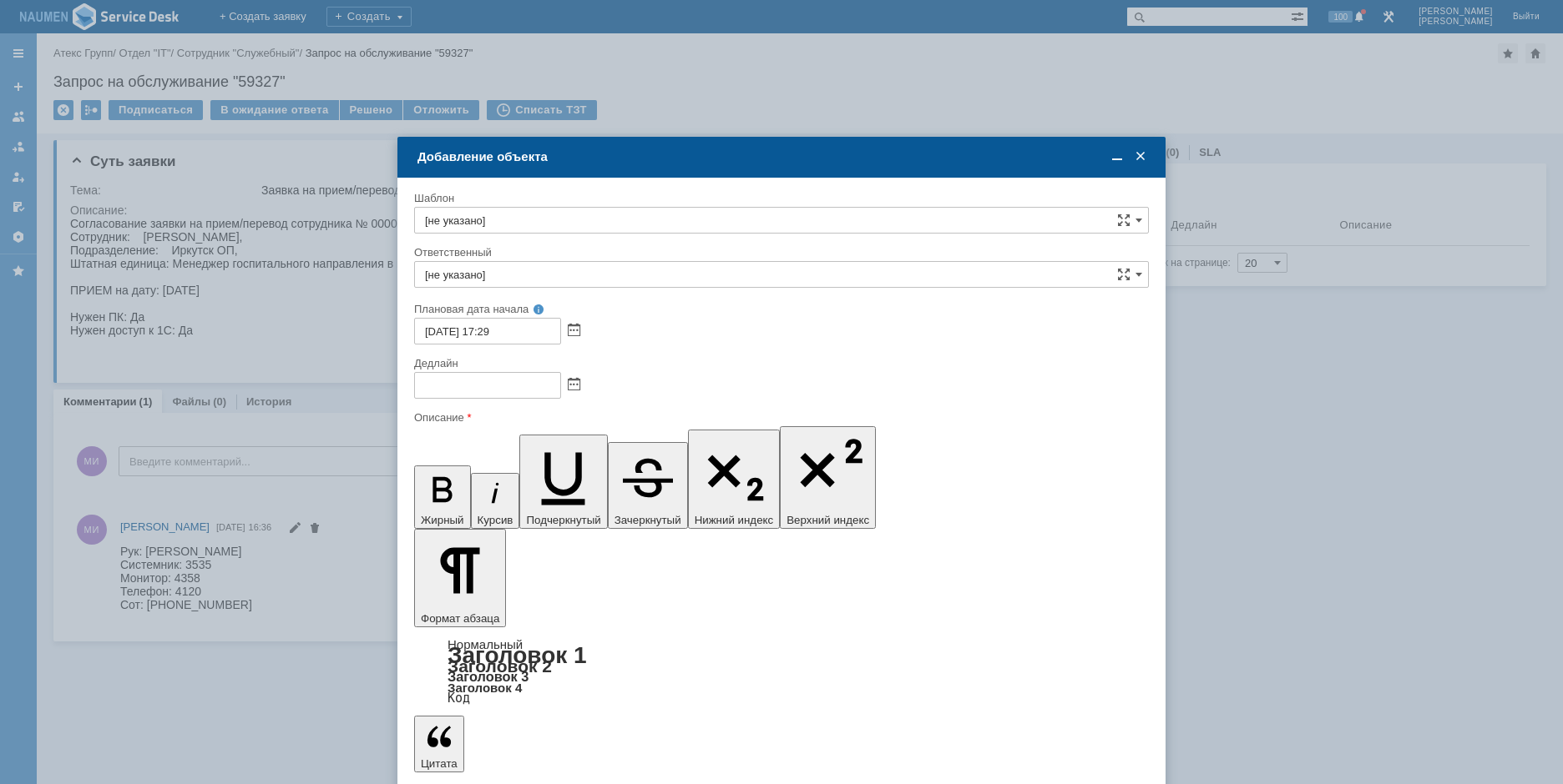
click at [550, 215] on input "[не указано]" at bounding box center [782, 220] width 735 height 27
click at [549, 273] on span "Завести нового пользователя в 1с" at bounding box center [781, 278] width 713 height 13
type input "Завести нового пользователя в 1с"
type input "АСУ"
type input "Завести нового пользователя в 1с"
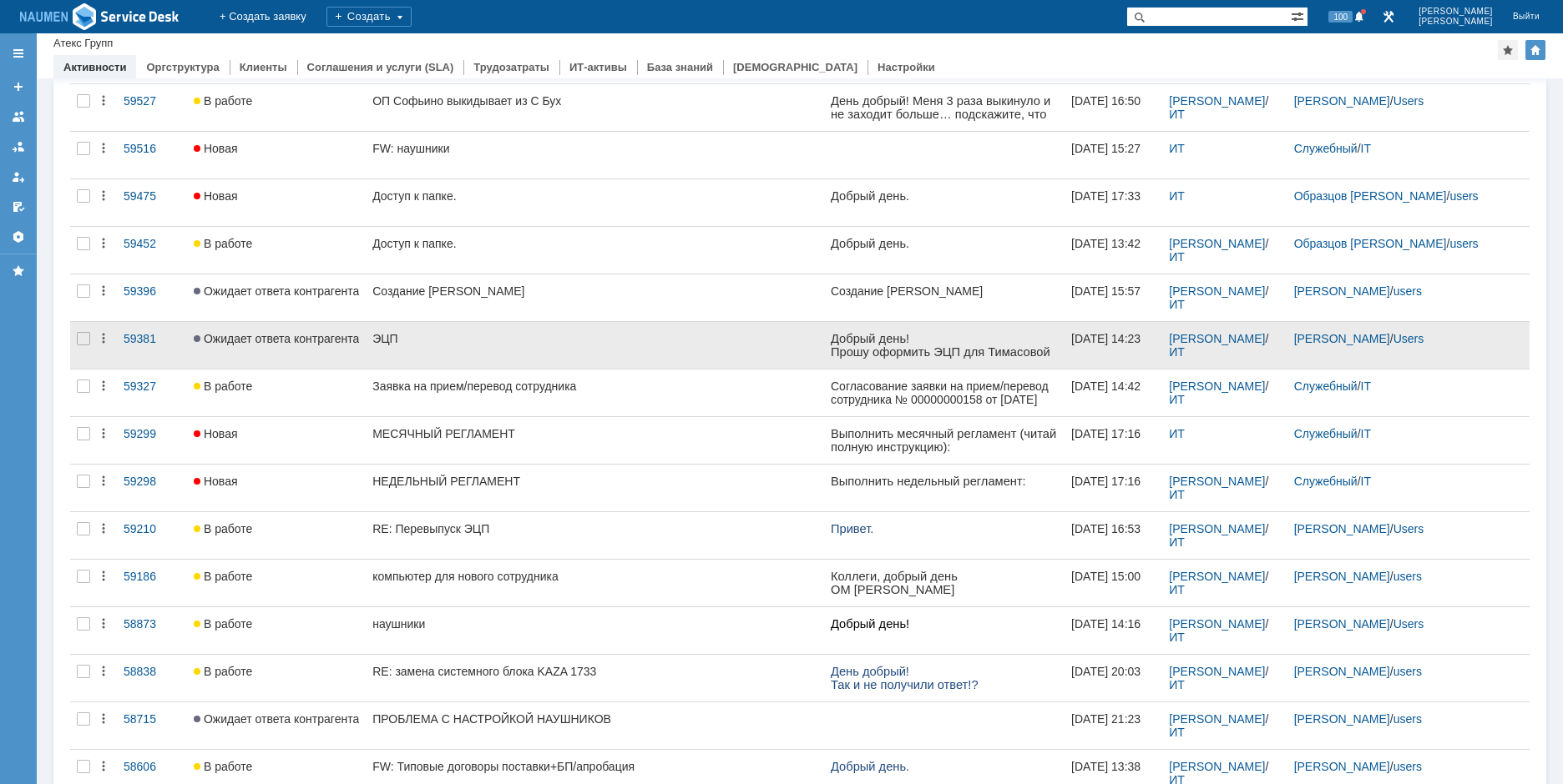
scroll to position [333, 0]
